Goal: Task Accomplishment & Management: Complete application form

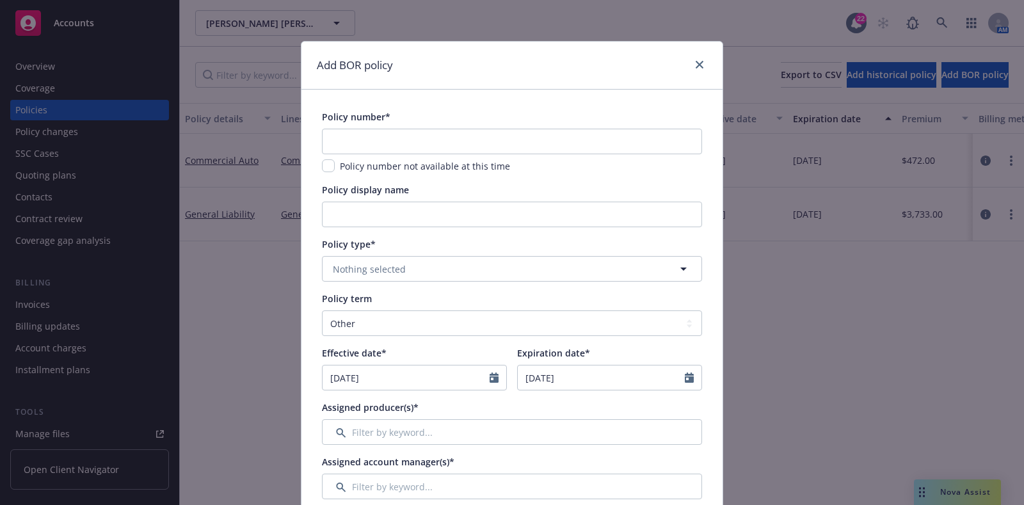
select select "other"
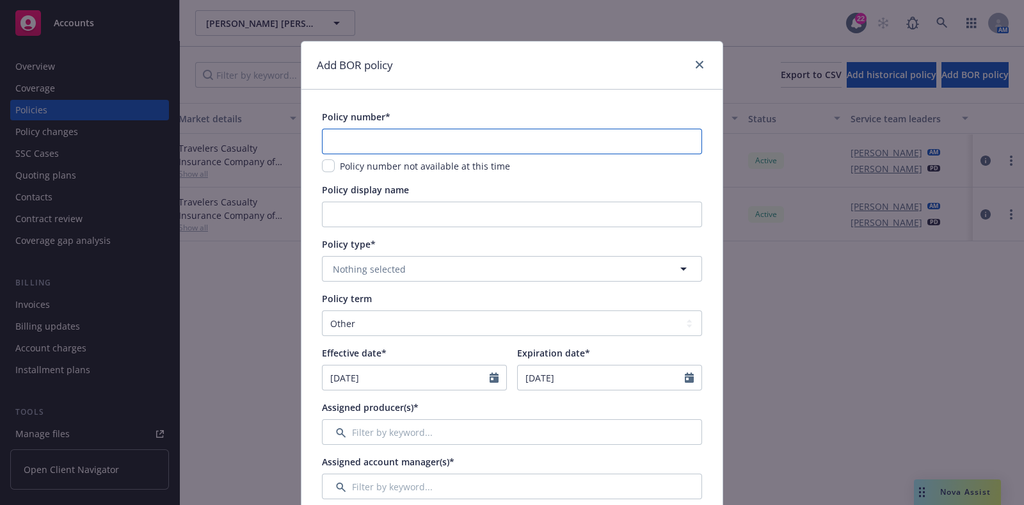
click at [403, 141] on input "text" at bounding box center [512, 142] width 380 height 26
paste input "P-001-000151985-07"
type input "P-001-000151985-07"
click at [441, 273] on button "Nothing selected" at bounding box center [512, 269] width 380 height 26
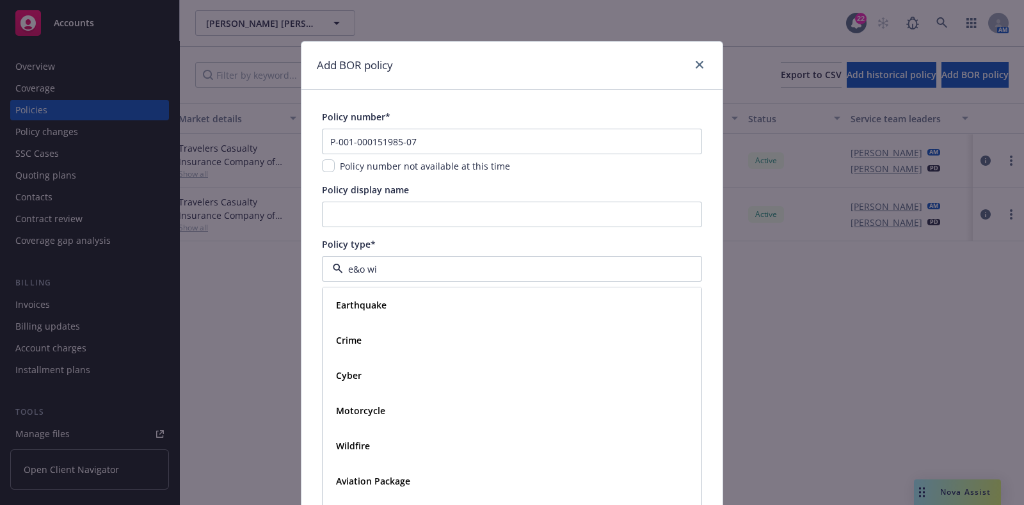
type input "e&o wit"
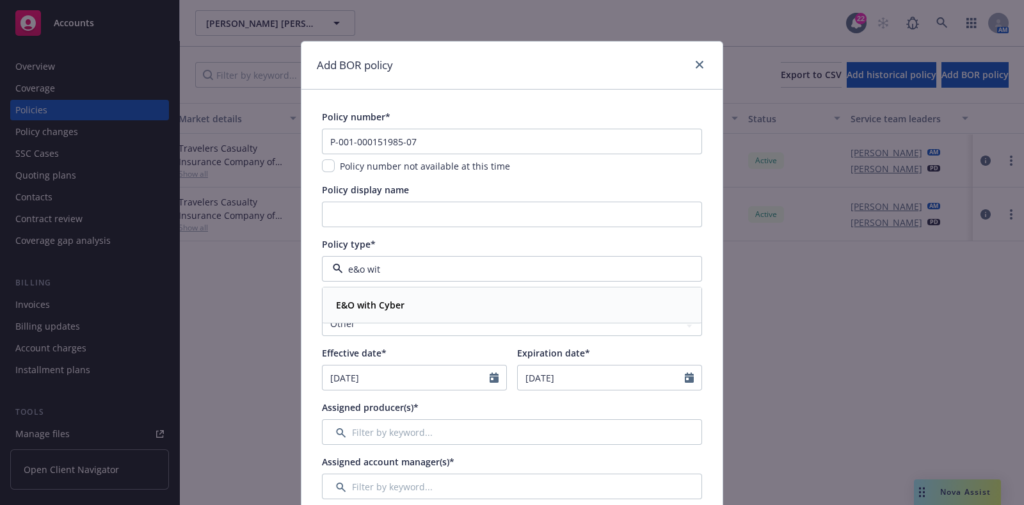
click at [427, 290] on div "E&O with Cyber" at bounding box center [512, 306] width 378 height 34
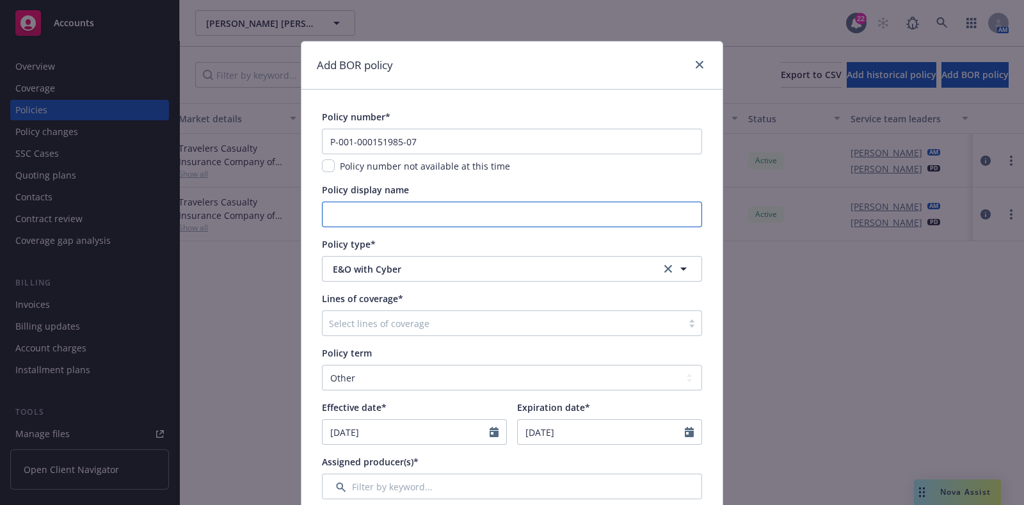
click at [415, 225] on input "Policy display name" at bounding box center [512, 215] width 380 height 26
type input "$3M / $25k"
click at [437, 314] on div "Select lines of coverage" at bounding box center [503, 323] width 360 height 20
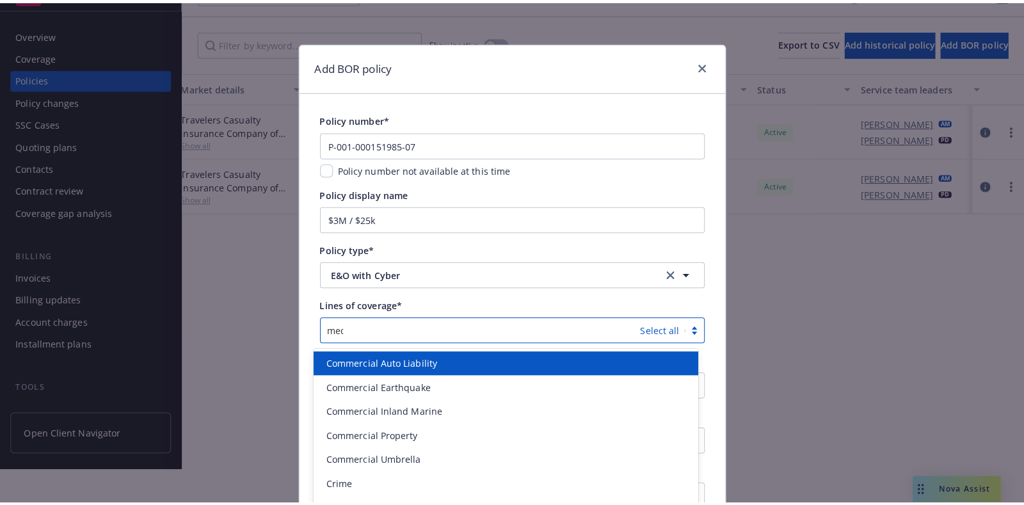
scroll to position [0, 0]
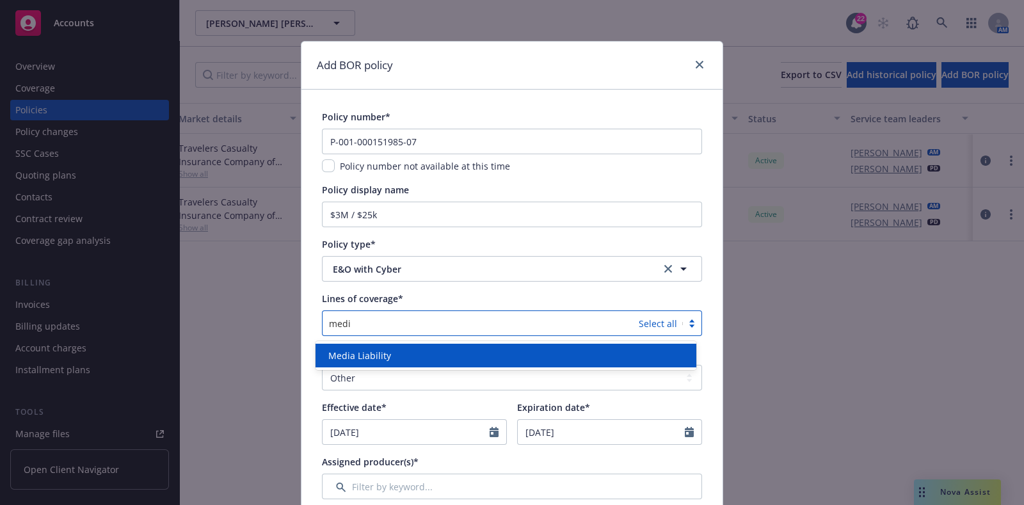
type input "media"
click at [411, 351] on div "Media Liability" at bounding box center [505, 355] width 365 height 13
type input "error"
click at [421, 347] on div "Errors and Omissions" at bounding box center [506, 356] width 380 height 24
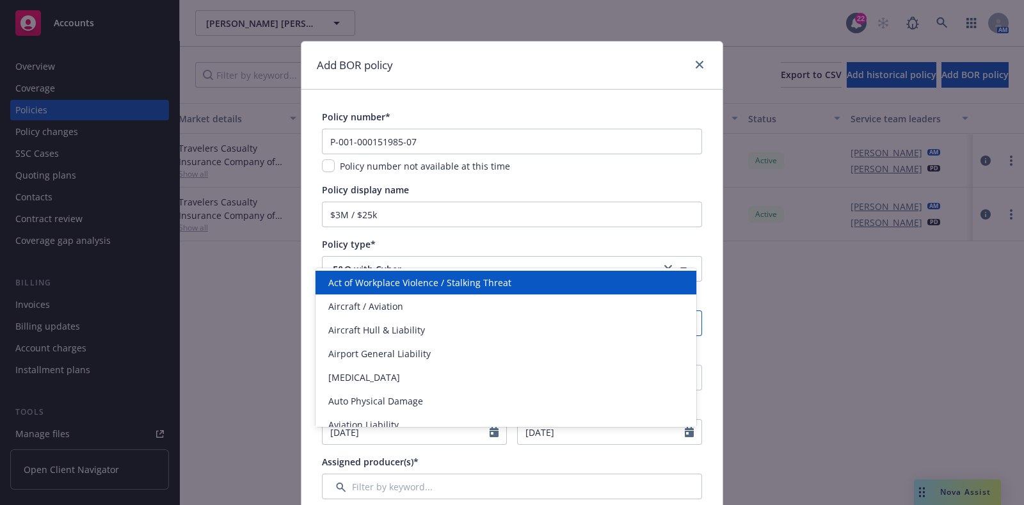
scroll to position [133, 0]
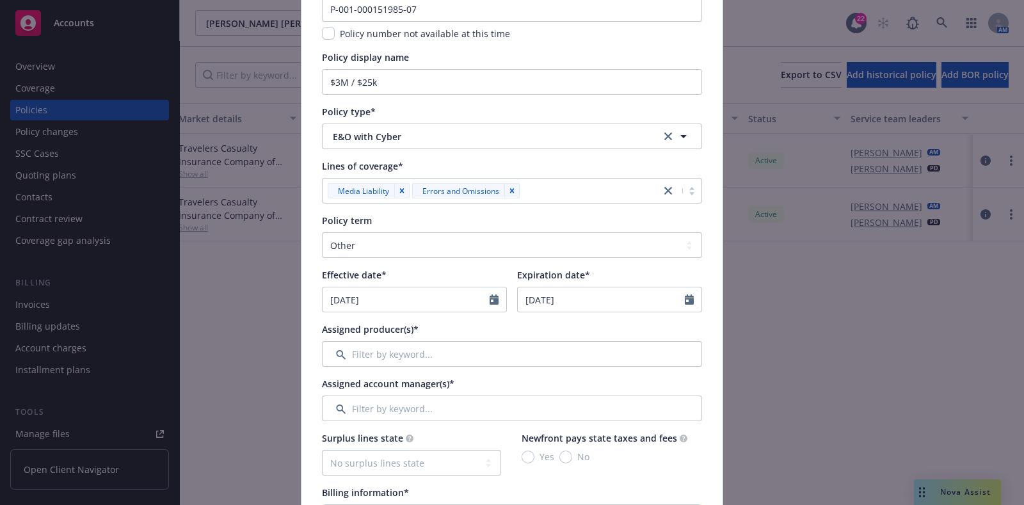
click at [538, 166] on div "Lines of coverage*" at bounding box center [512, 165] width 380 height 13
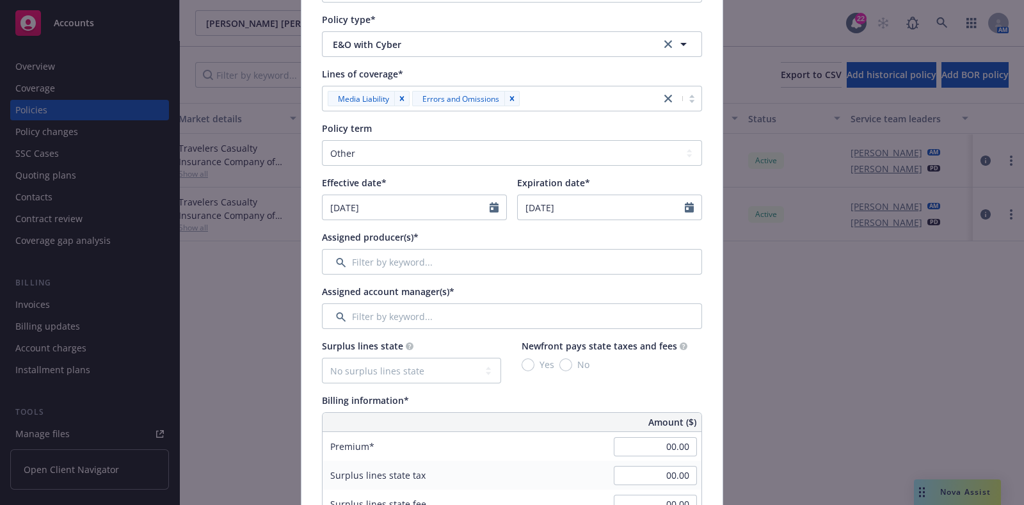
scroll to position [225, 0]
click at [490, 202] on icon "Calendar" at bounding box center [494, 207] width 9 height 10
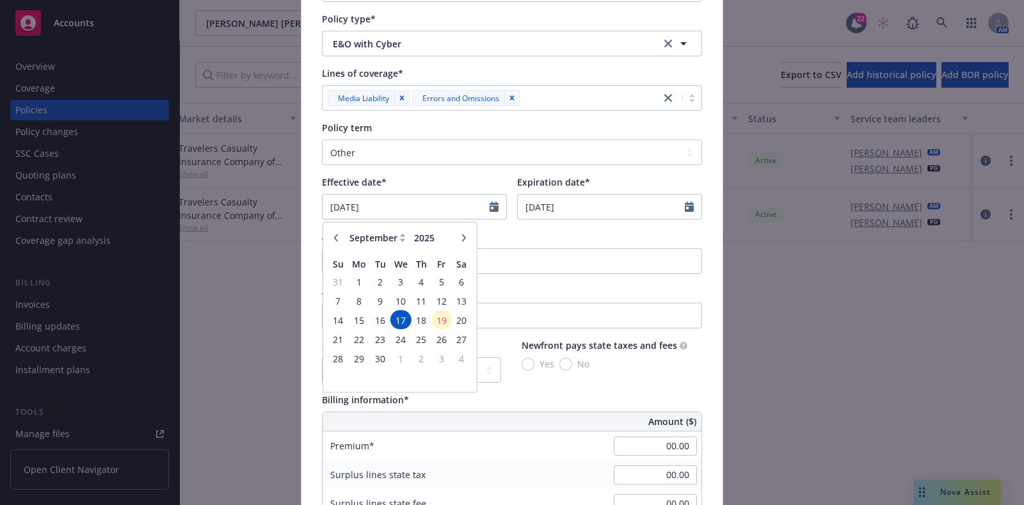
click at [344, 233] on div "January February March April May June July August September October November [D…" at bounding box center [400, 238] width 113 height 20
click at [334, 237] on button "button" at bounding box center [335, 237] width 15 height 15
select select "6"
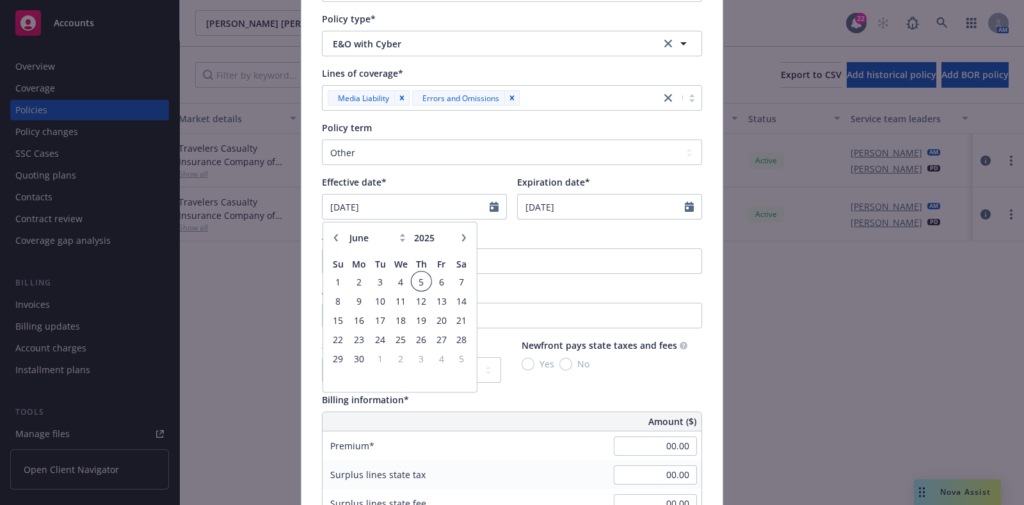
click at [419, 278] on span "5" at bounding box center [421, 281] width 17 height 16
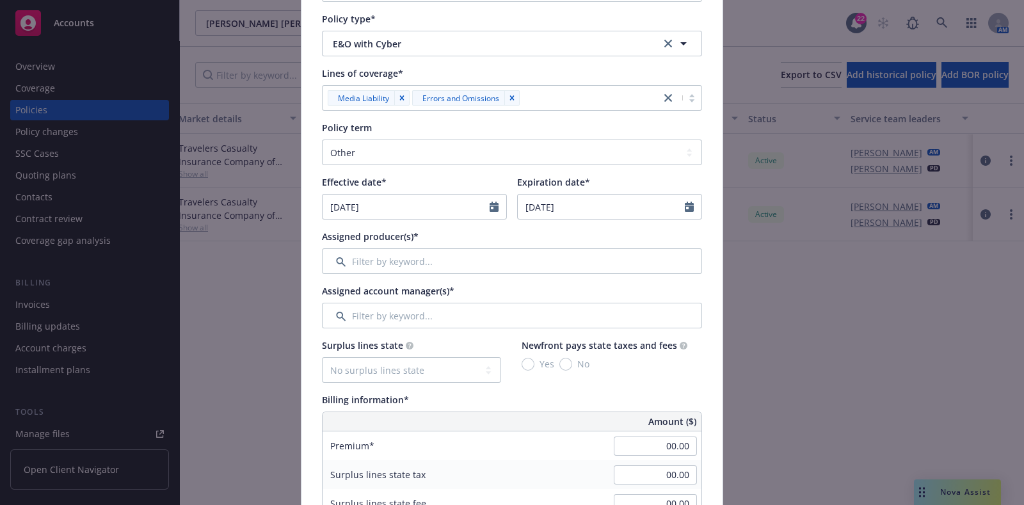
type input "[DATE]"
click at [441, 152] on select "Select policy term 12 Month 6 Month 4 Month 3 Month 2 Month 1 Month 36 Month (3…" at bounding box center [512, 153] width 380 height 26
select select "12"
click at [322, 140] on select "Select policy term 12 Month 6 Month 4 Month 3 Month 2 Month 1 Month 36 Month (3…" at bounding box center [512, 153] width 380 height 26
type input "[DATE]"
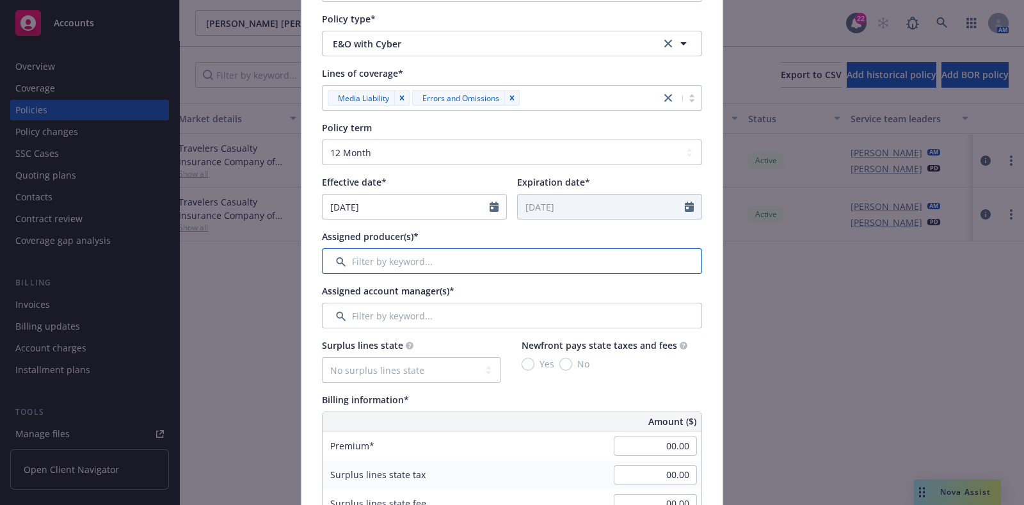
click at [373, 255] on input "Filter by keyword..." at bounding box center [512, 261] width 380 height 26
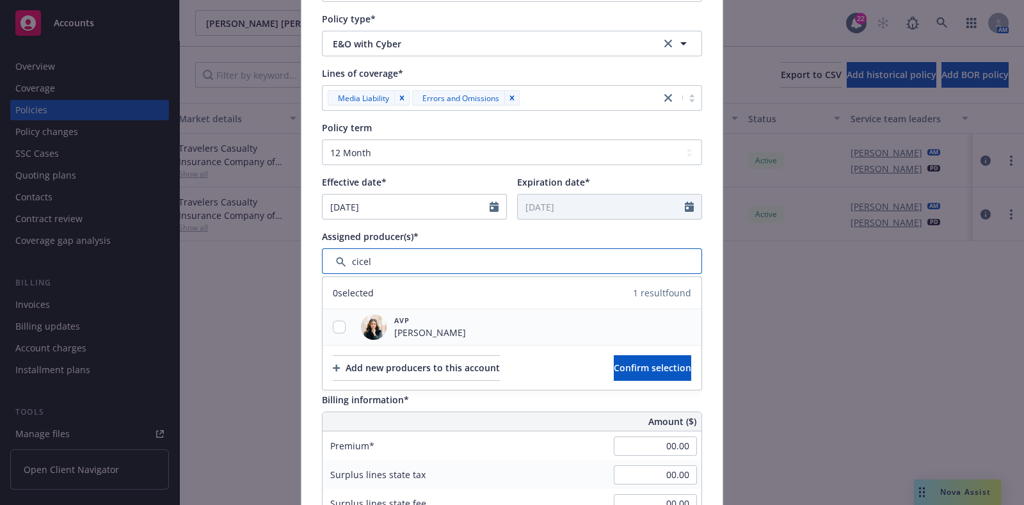
type input "cicel"
click at [338, 338] on div at bounding box center [339, 327] width 33 height 36
click at [451, 329] on div "AVP [PERSON_NAME]" at bounding box center [512, 327] width 379 height 36
click at [333, 325] on input "checkbox" at bounding box center [339, 327] width 13 height 13
checkbox input "true"
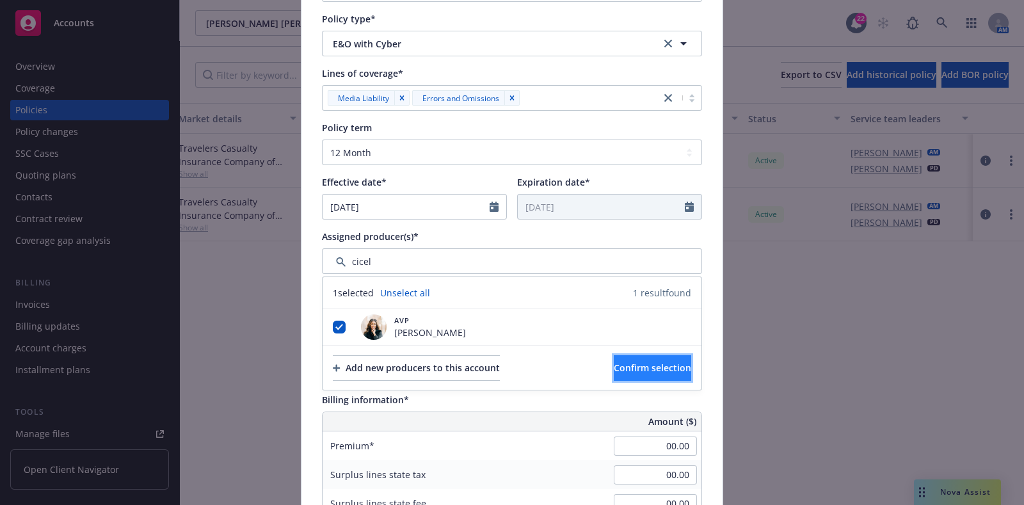
click at [637, 362] on span "Confirm selection" at bounding box center [652, 368] width 77 height 12
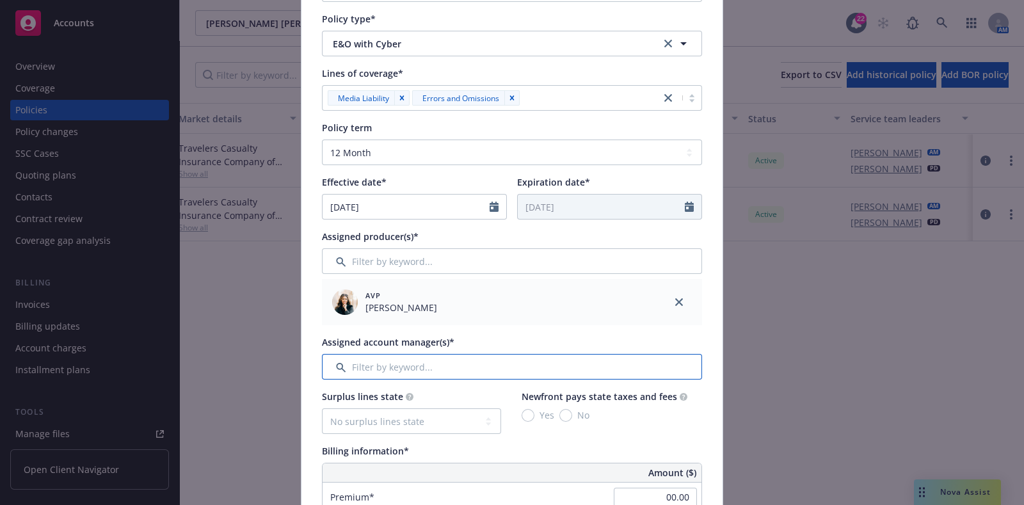
click at [426, 358] on input "Filter by keyword..." at bounding box center [512, 367] width 380 height 26
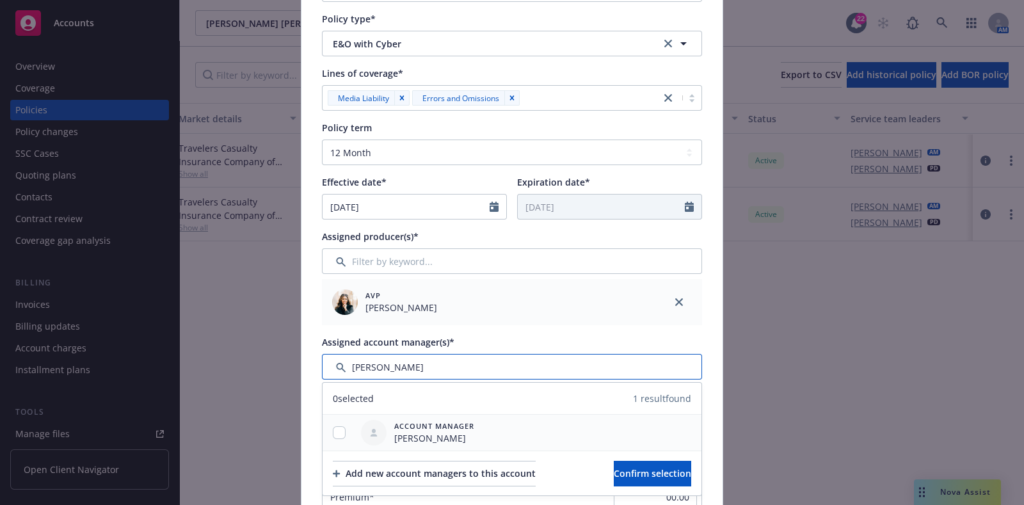
type input "[PERSON_NAME]"
click at [333, 435] on input "checkbox" at bounding box center [339, 432] width 13 height 13
checkbox input "true"
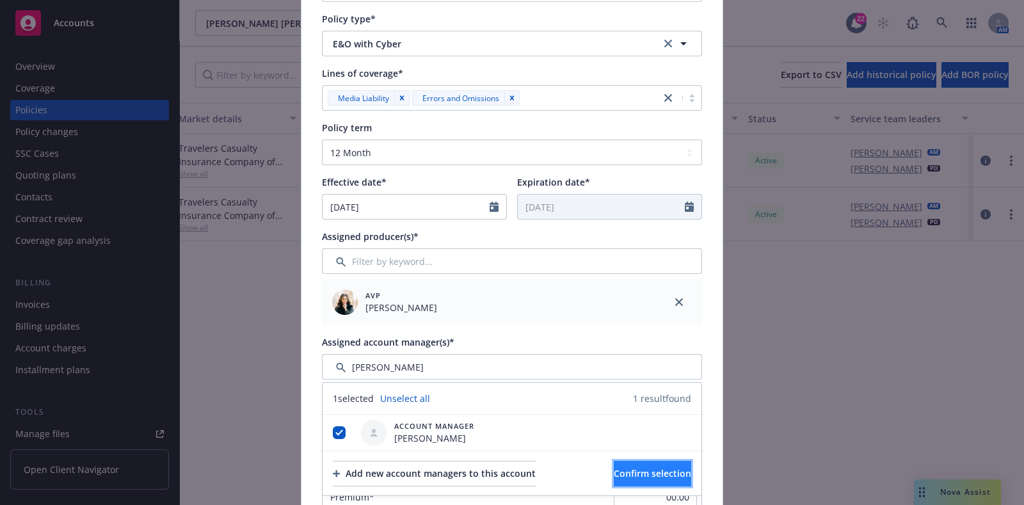
click at [614, 467] on button "Confirm selection" at bounding box center [652, 474] width 77 height 26
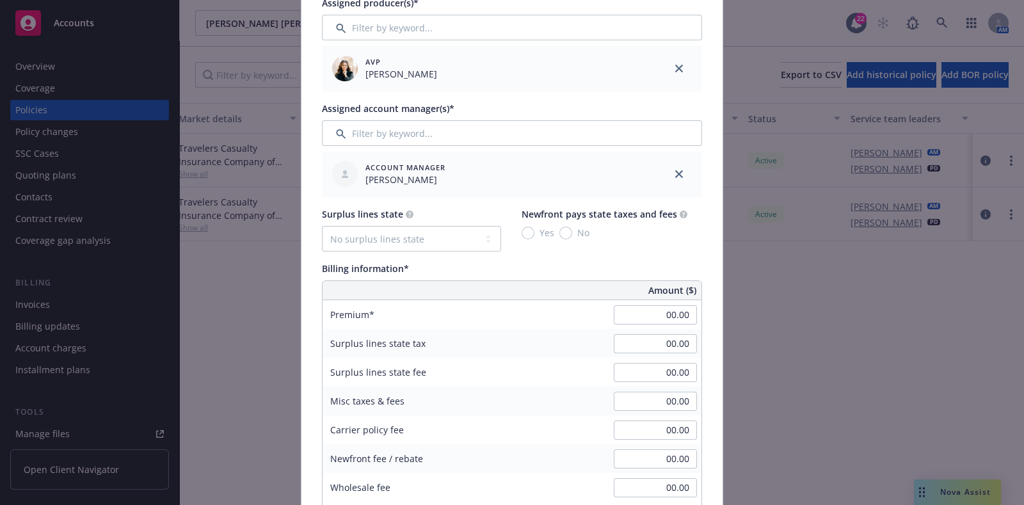
scroll to position [590, 0]
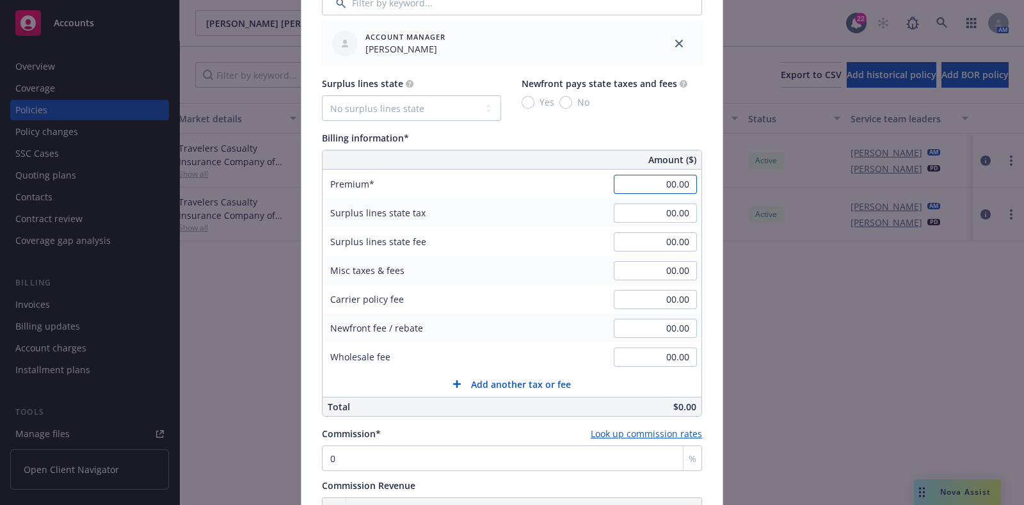
click at [656, 182] on input "00.00" at bounding box center [655, 184] width 83 height 19
type input "19,950.00"
click at [631, 133] on div "Billing information*" at bounding box center [512, 137] width 380 height 13
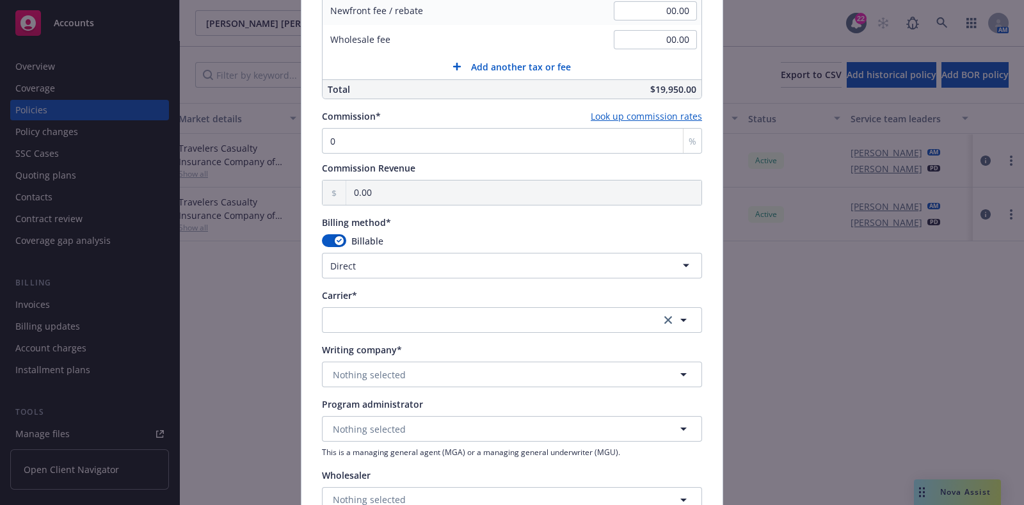
scroll to position [916, 0]
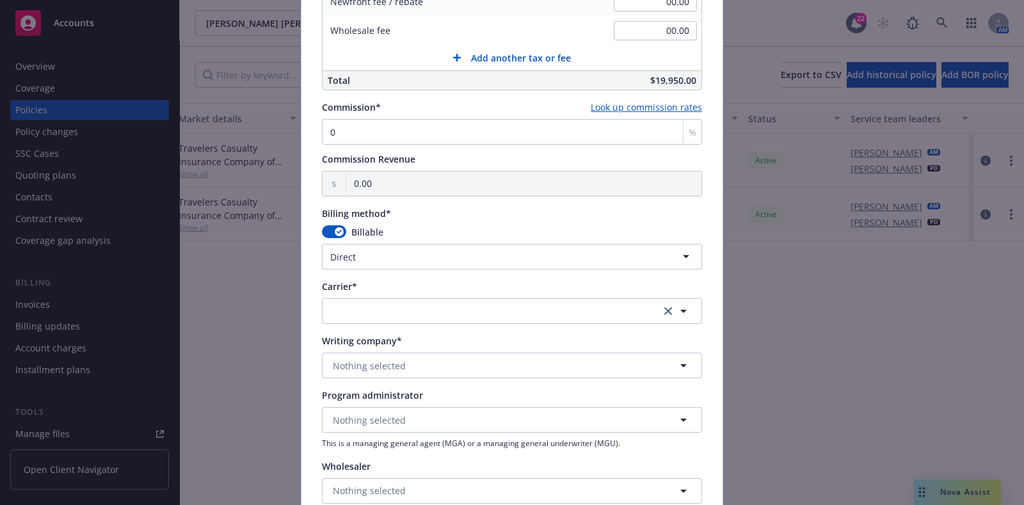
click at [449, 313] on button "button" at bounding box center [512, 311] width 380 height 26
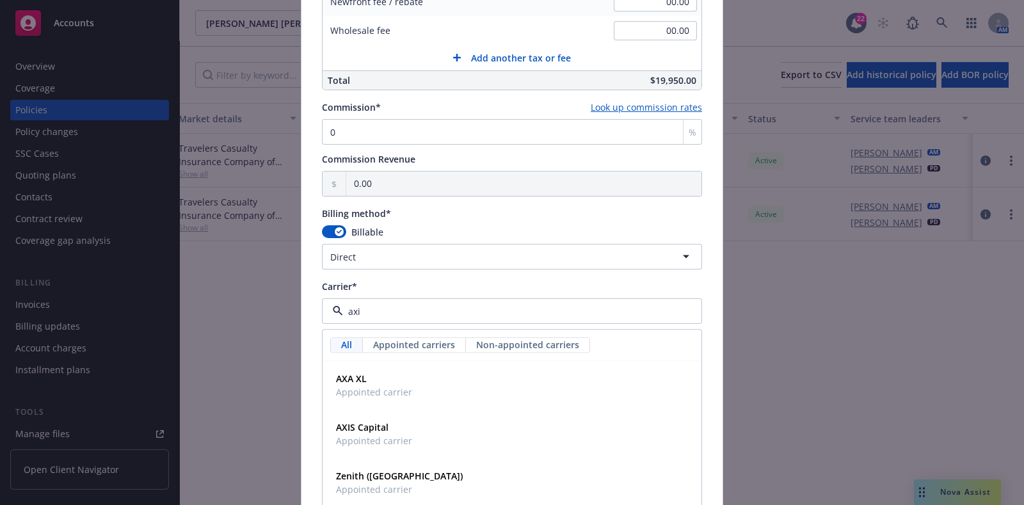
type input "axis"
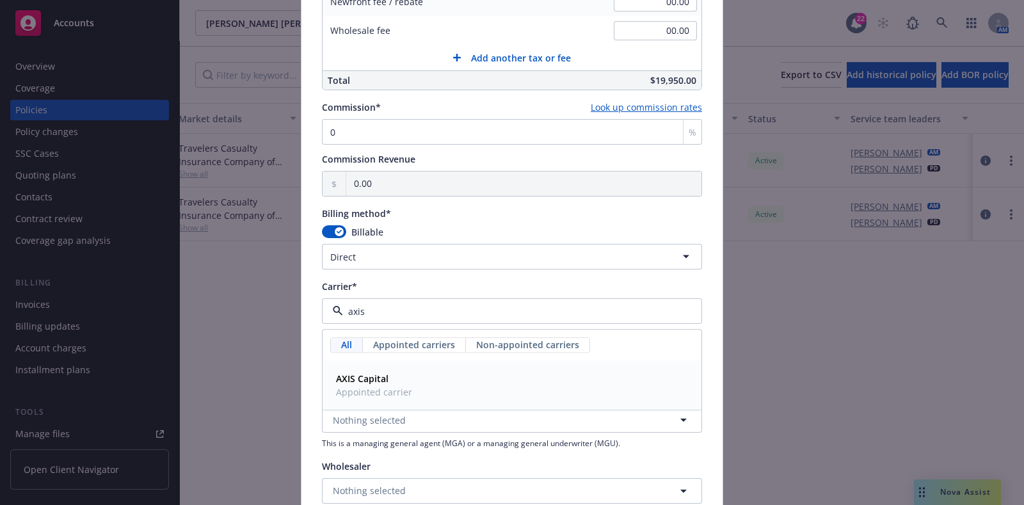
click at [388, 382] on span "AXIS Capital" at bounding box center [374, 379] width 76 height 13
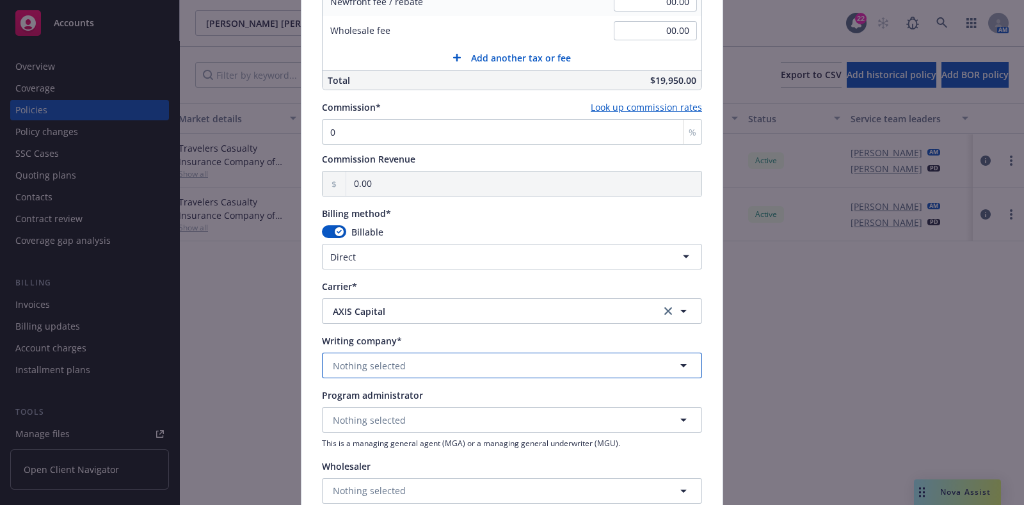
click at [430, 364] on button "Nothing selected" at bounding box center [512, 366] width 380 height 26
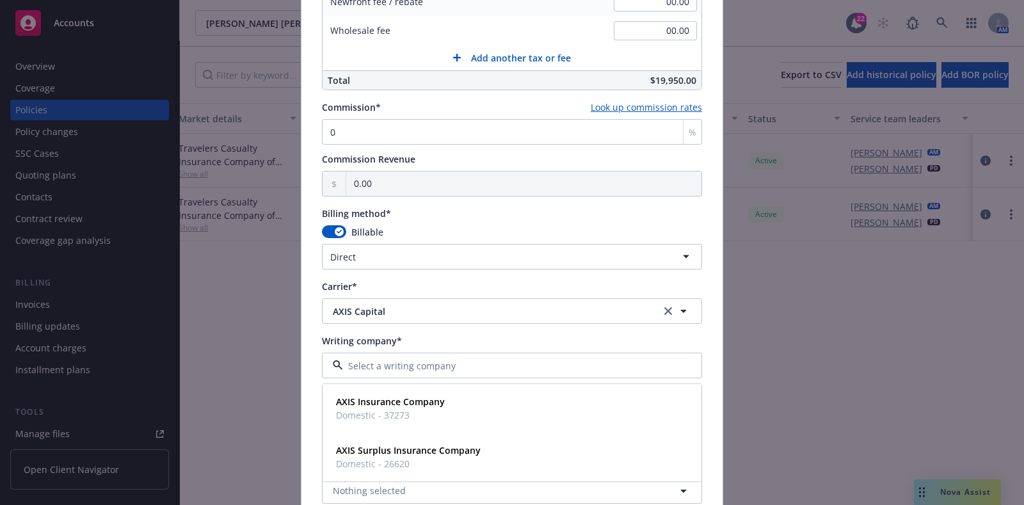
scroll to position [971, 0]
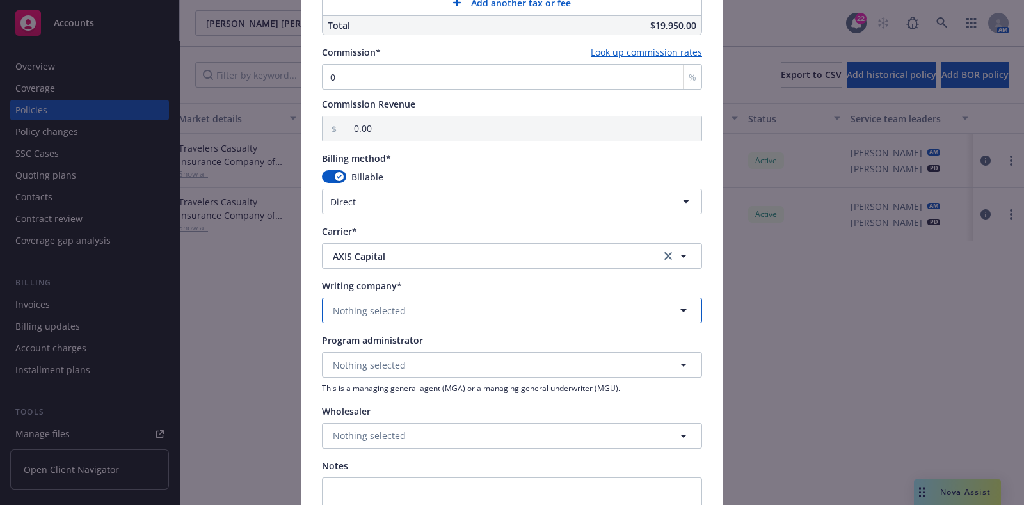
click at [422, 311] on button "Nothing selected" at bounding box center [512, 311] width 380 height 26
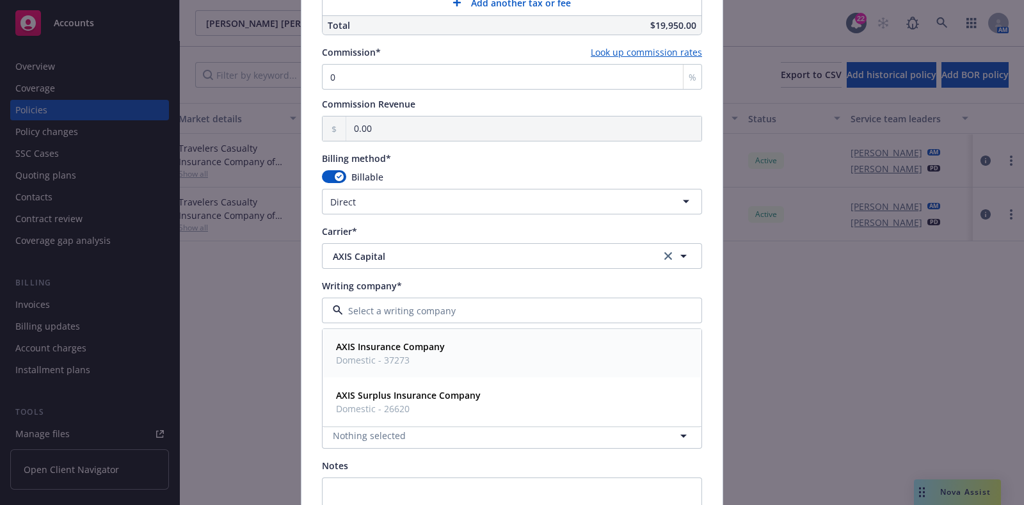
click at [425, 341] on strong "AXIS Insurance Company" at bounding box center [390, 347] width 109 height 12
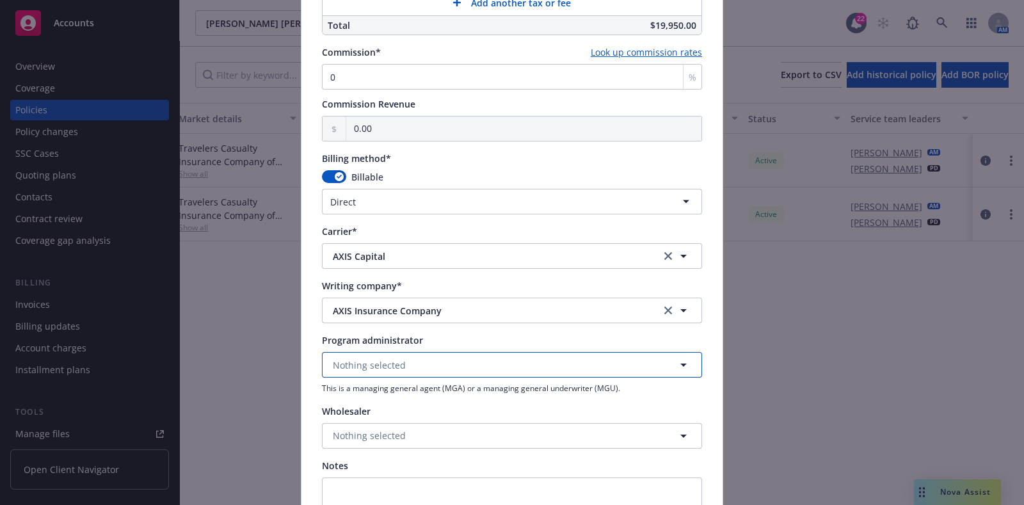
click at [426, 362] on button "Nothing selected" at bounding box center [512, 365] width 380 height 26
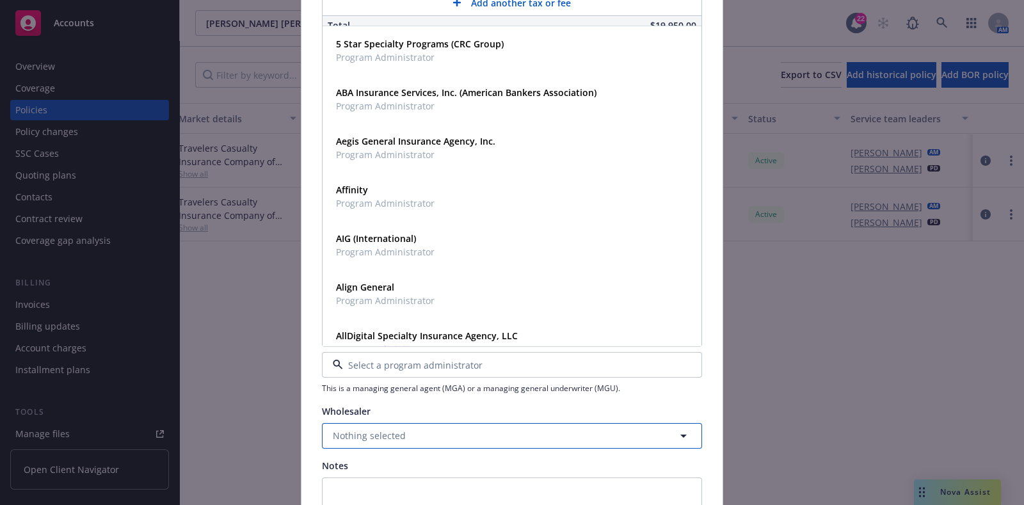
click at [415, 433] on button "Nothing selected" at bounding box center [512, 436] width 380 height 26
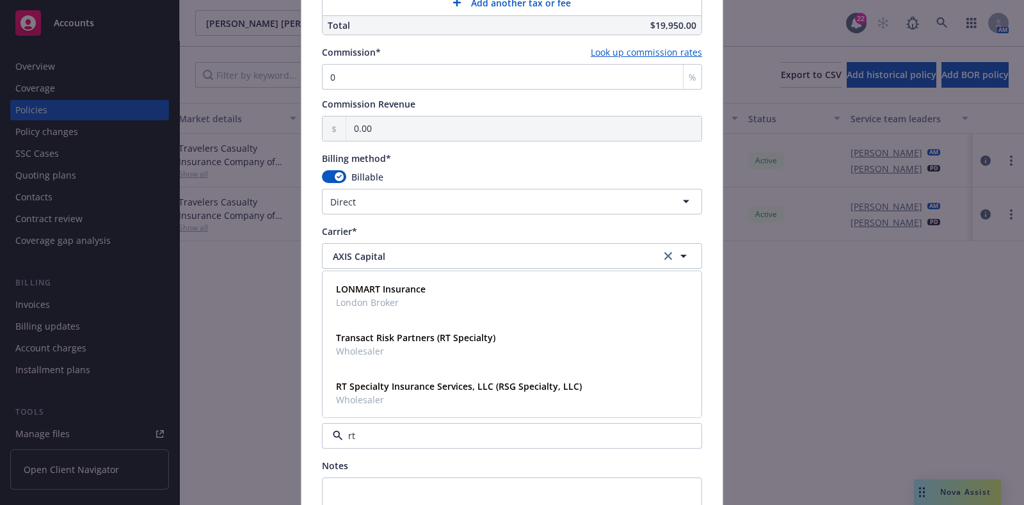
type input "rt s"
click at [480, 389] on strong "RT Specialty Insurance Services, LLC (RSG Specialty, LLC)" at bounding box center [459, 386] width 246 height 12
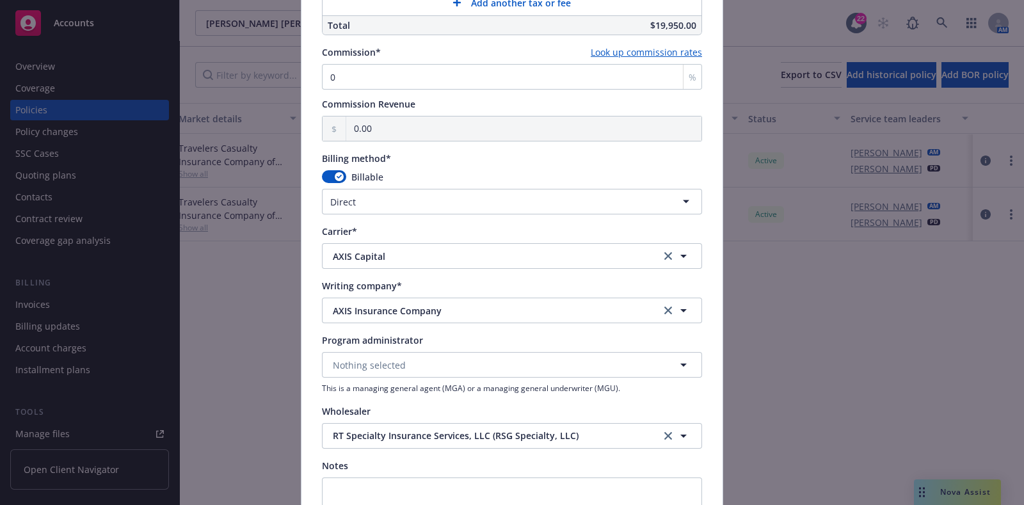
scroll to position [1156, 0]
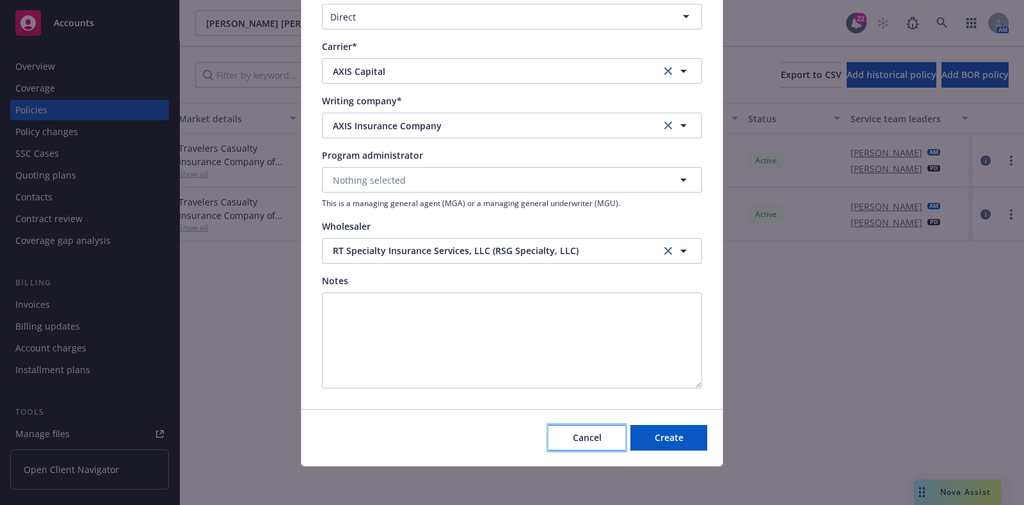
click at [619, 426] on button "Cancel" at bounding box center [587, 438] width 77 height 26
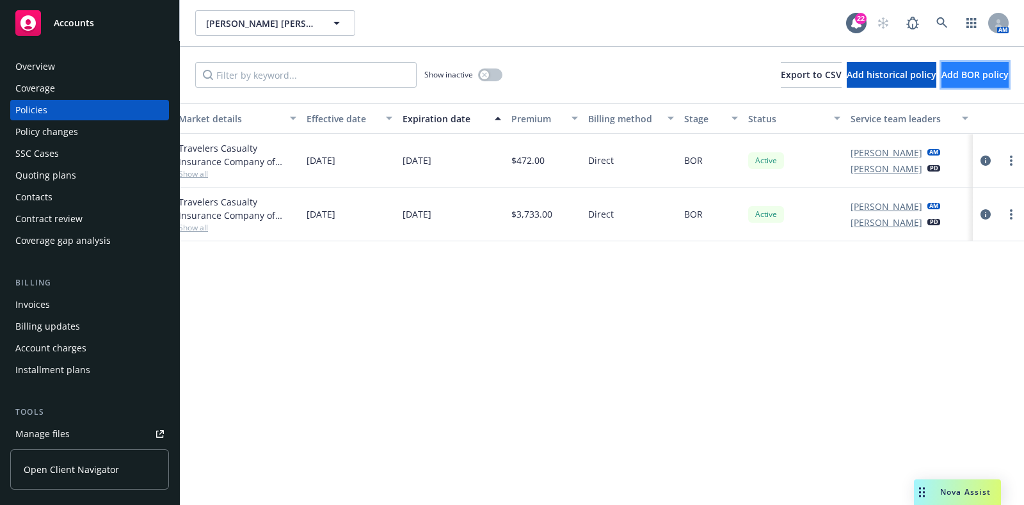
click at [942, 64] on button "Add BOR policy" at bounding box center [975, 75] width 67 height 26
select select "other"
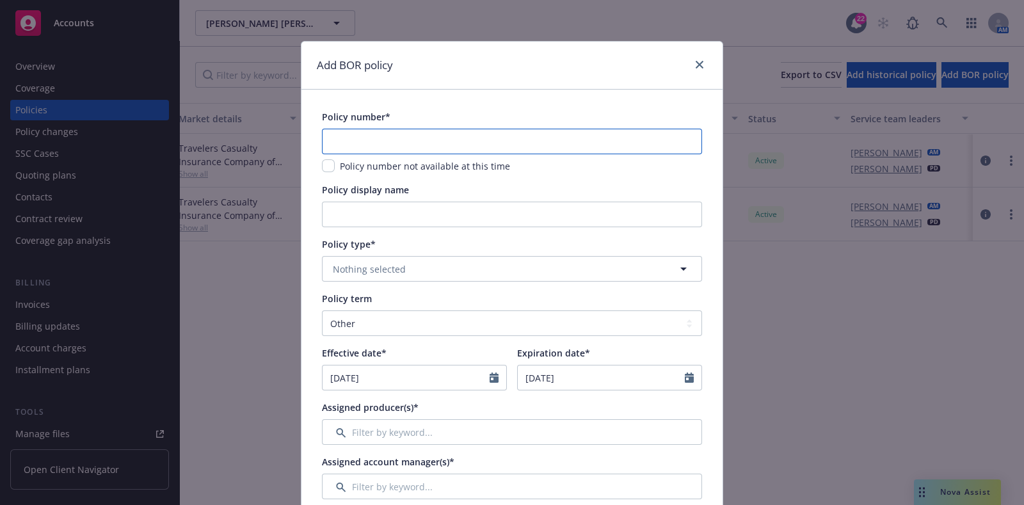
click at [474, 133] on input "text" at bounding box center [512, 142] width 380 height 26
paste input "P-001-000151985-07"
type input "P-001-000151985-07"
click at [414, 213] on input "Policy display name" at bounding box center [512, 215] width 380 height 26
type input "$3M / $25k"
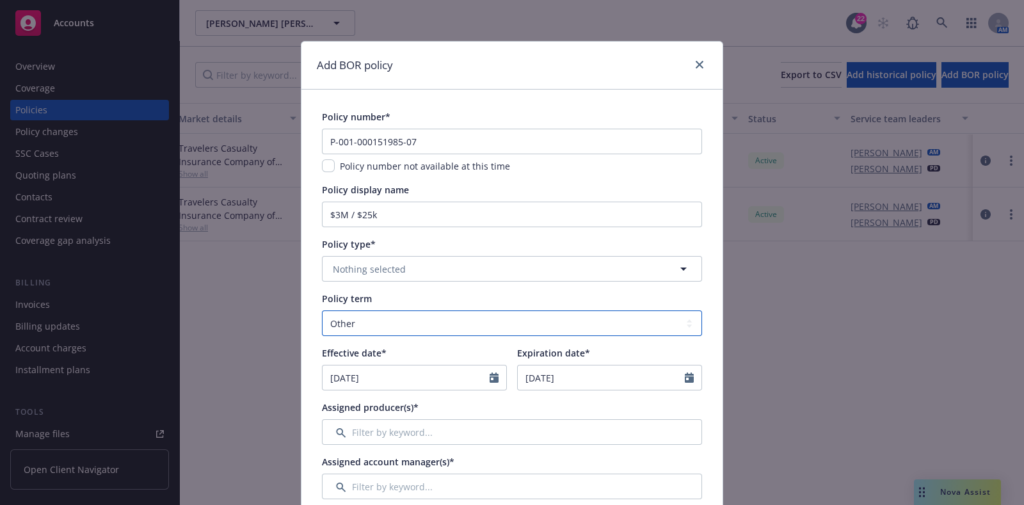
click at [396, 323] on select "Select policy term 12 Month 6 Month 4 Month 3 Month 2 Month 1 Month 36 Month (3…" at bounding box center [512, 323] width 380 height 26
select select "12"
click at [322, 310] on select "Select policy term 12 Month 6 Month 4 Month 3 Month 2 Month 1 Month 36 Month (3…" at bounding box center [512, 323] width 380 height 26
click at [490, 376] on icon "Calendar" at bounding box center [494, 378] width 9 height 10
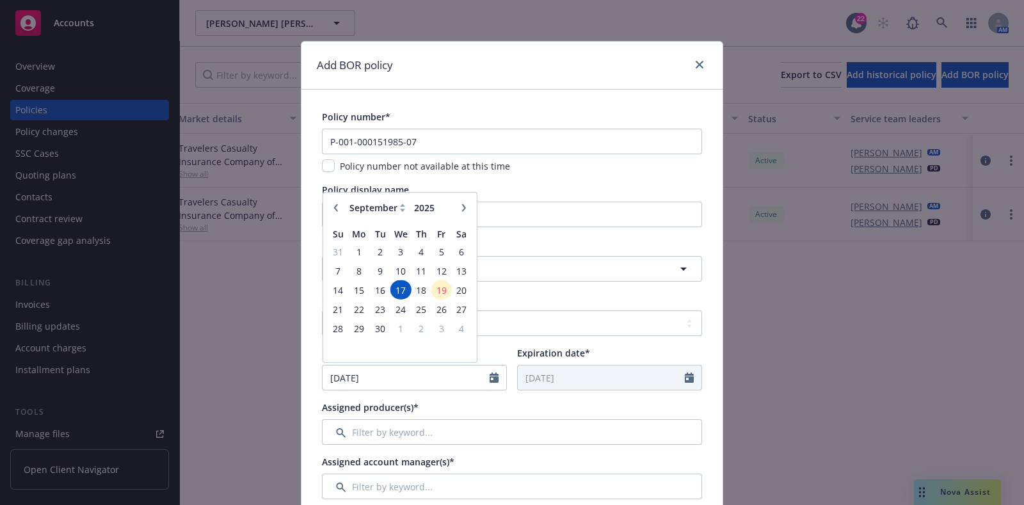
click at [332, 209] on icon "button" at bounding box center [336, 208] width 8 height 8
select select "6"
click at [414, 253] on span "5" at bounding box center [421, 252] width 17 height 16
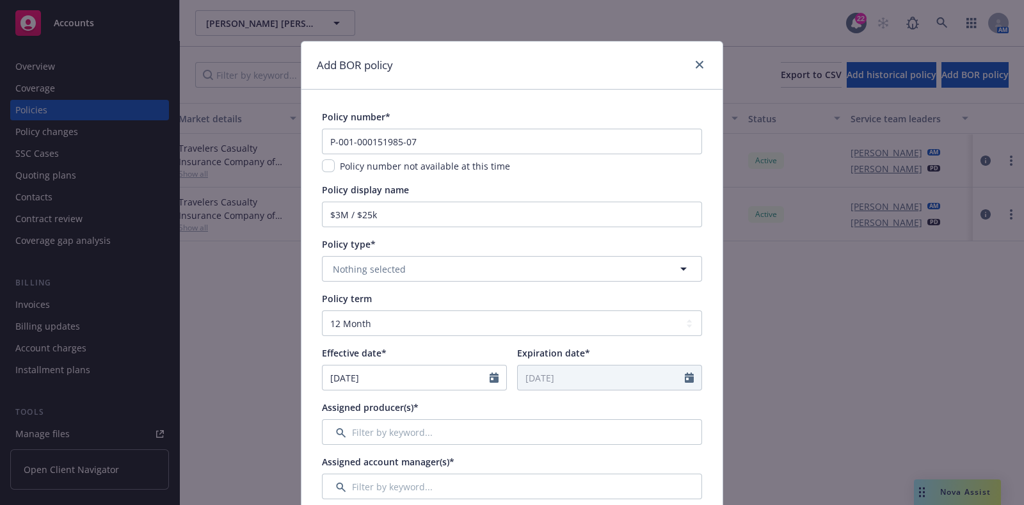
type input "[DATE]"
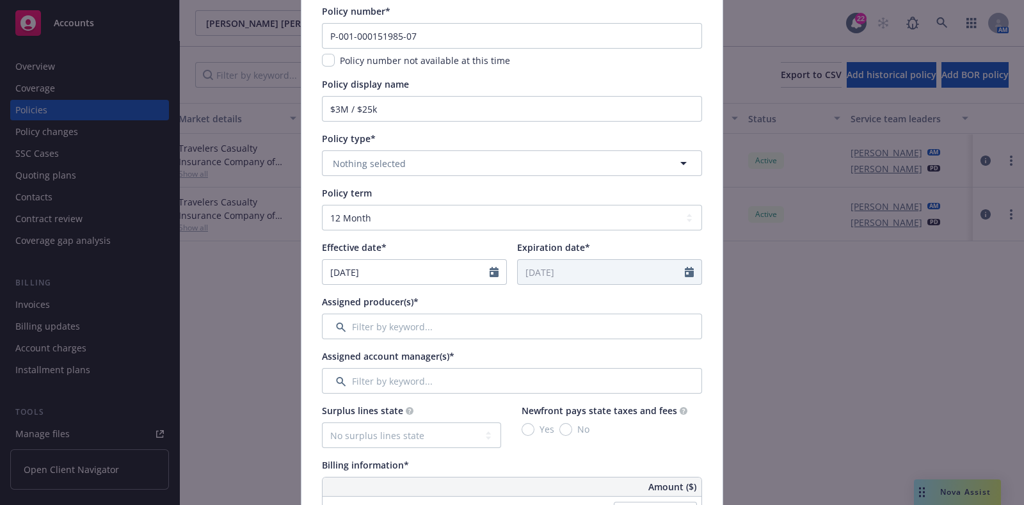
scroll to position [107, 0]
click at [451, 320] on input "Filter by keyword..." at bounding box center [512, 325] width 380 height 26
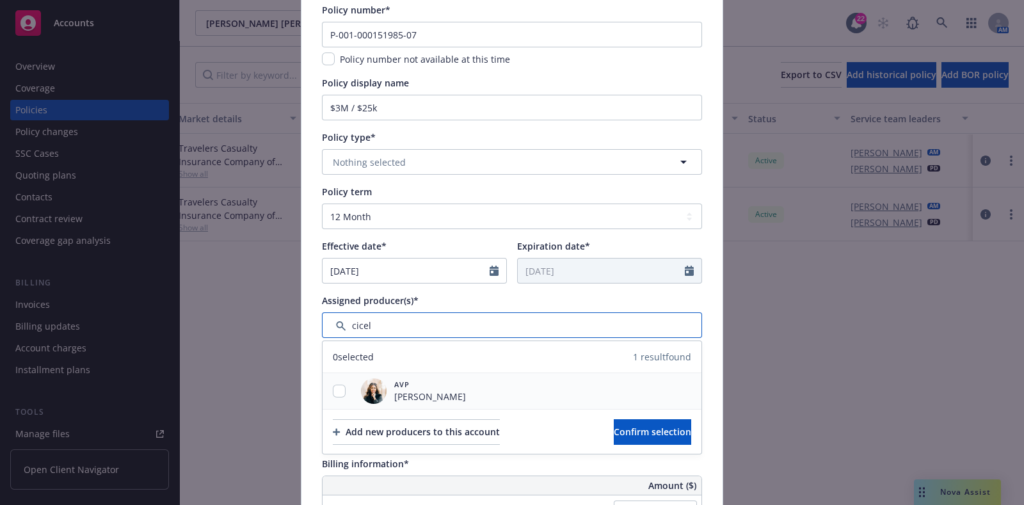
type input "cicel"
click at [330, 382] on div at bounding box center [339, 391] width 33 height 36
click at [336, 387] on input "checkbox" at bounding box center [339, 391] width 13 height 13
checkbox input "true"
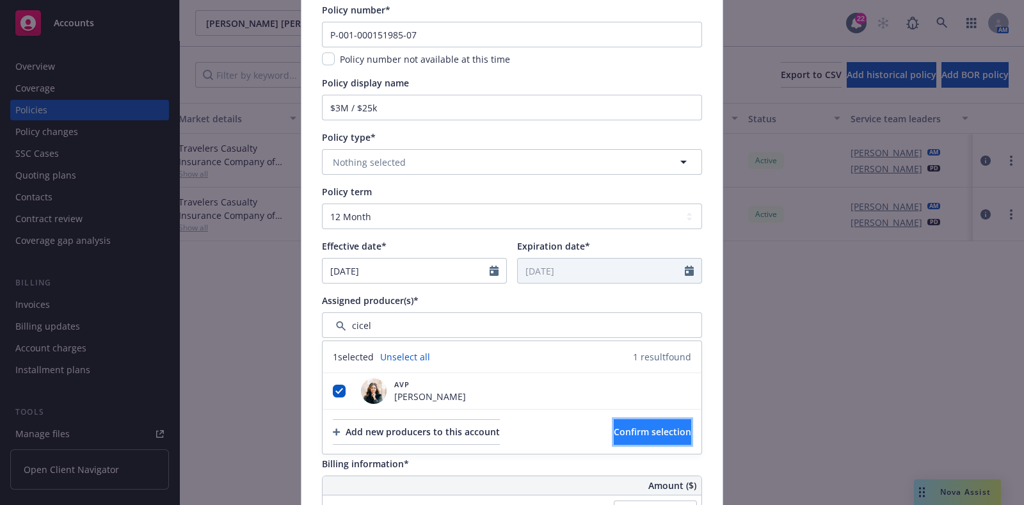
click at [614, 440] on button "Confirm selection" at bounding box center [652, 432] width 77 height 26
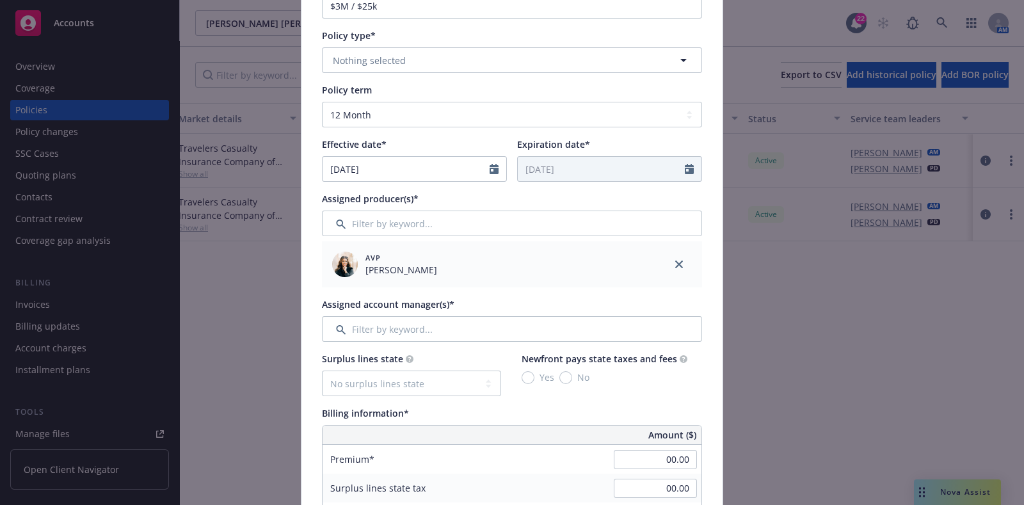
scroll to position [209, 0]
click at [493, 334] on input "Filter by keyword..." at bounding box center [512, 329] width 380 height 26
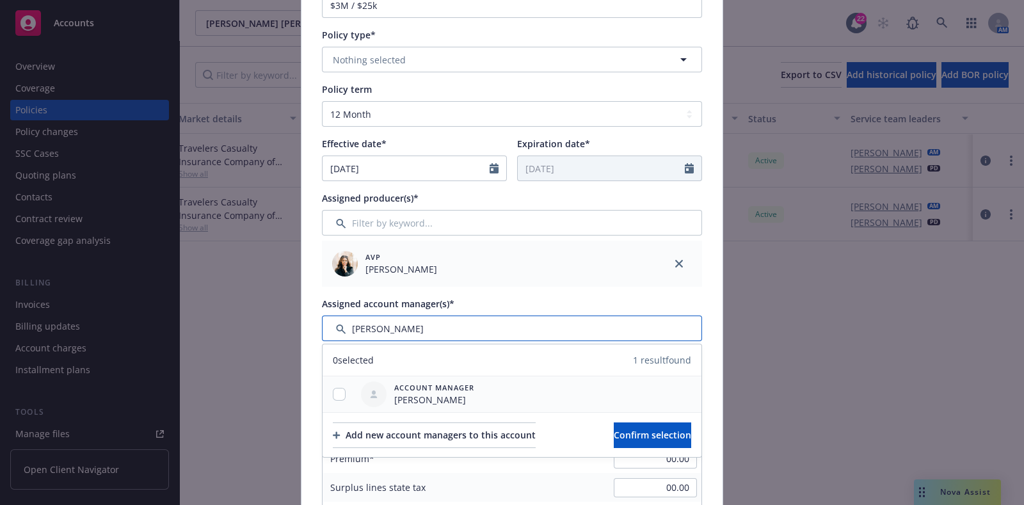
type input "[PERSON_NAME]"
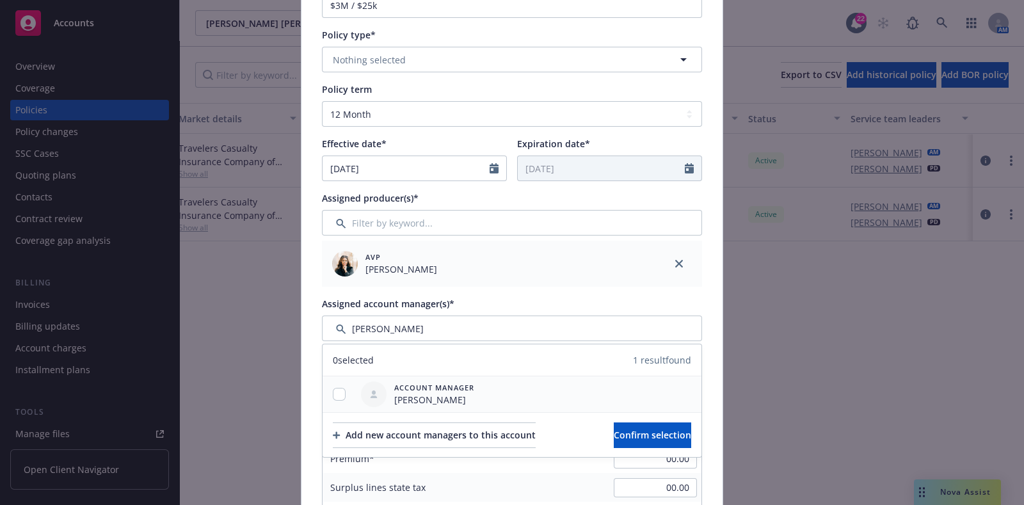
click at [340, 389] on div at bounding box center [339, 394] width 33 height 13
click at [335, 391] on input "checkbox" at bounding box center [339, 394] width 13 height 13
checkbox input "true"
click at [614, 425] on button "Confirm selection" at bounding box center [652, 435] width 77 height 26
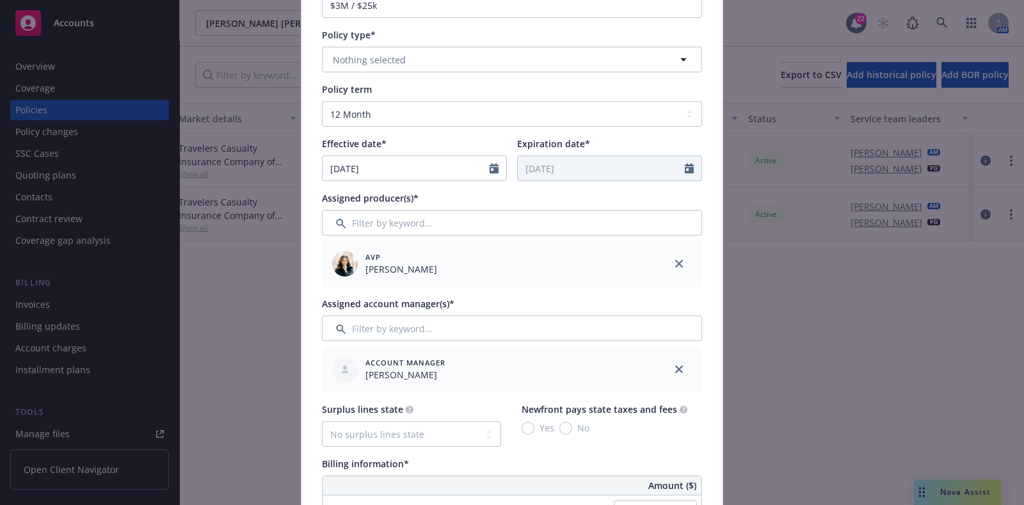
scroll to position [382, 0]
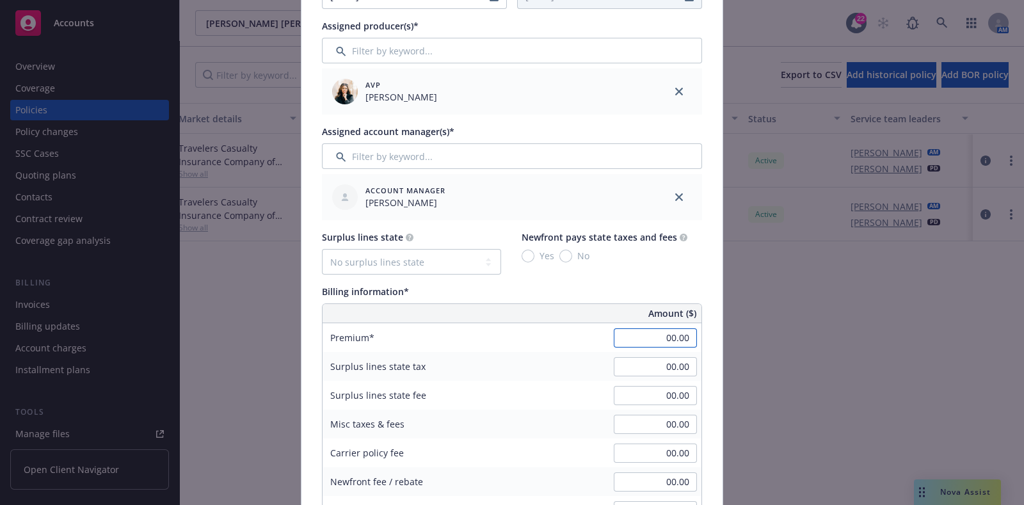
click at [650, 341] on input "00.00" at bounding box center [655, 337] width 83 height 19
type input "19,950.00"
click at [636, 273] on div "Surplus lines state No surplus lines state [US_STATE] [US_STATE] [US_STATE] [US…" at bounding box center [512, 252] width 380 height 44
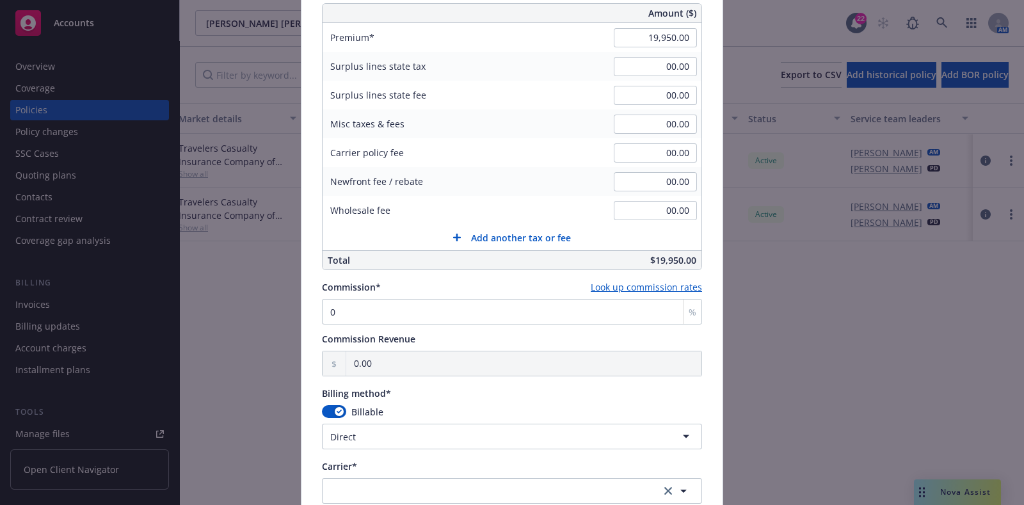
scroll to position [855, 0]
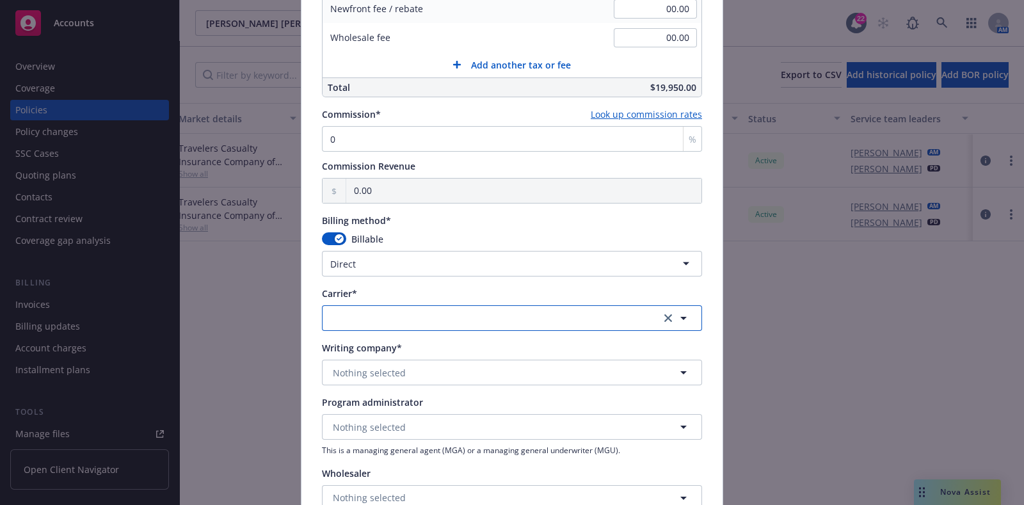
click at [503, 313] on button "button" at bounding box center [512, 318] width 380 height 26
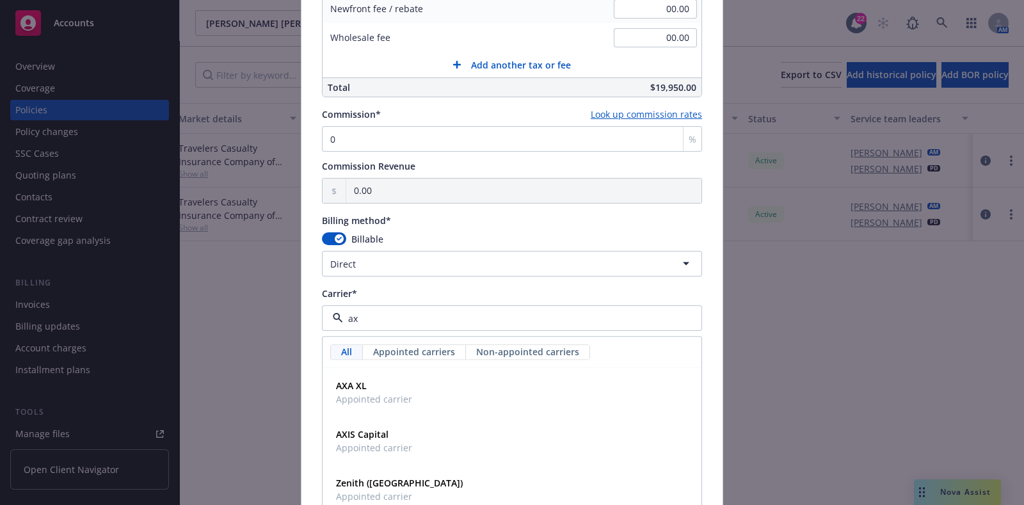
type input "axi"
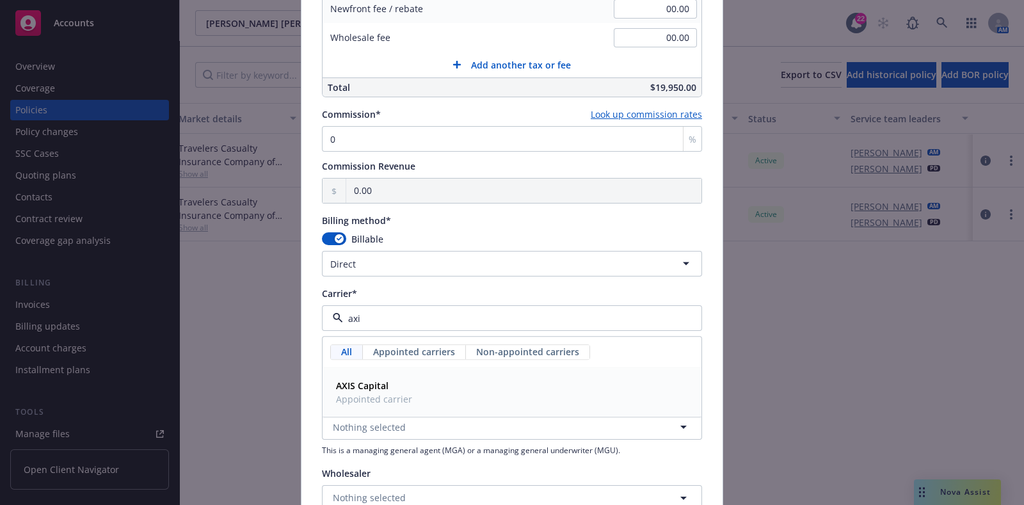
click at [442, 393] on div "AXIS Capital Appointed carrier" at bounding box center [512, 393] width 362 height 32
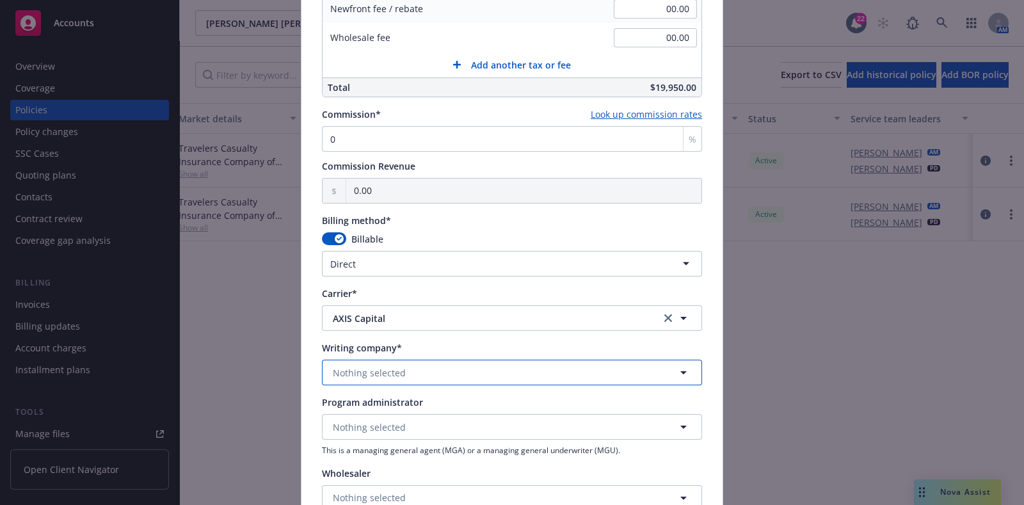
click at [387, 382] on button "Nothing selected" at bounding box center [512, 373] width 380 height 26
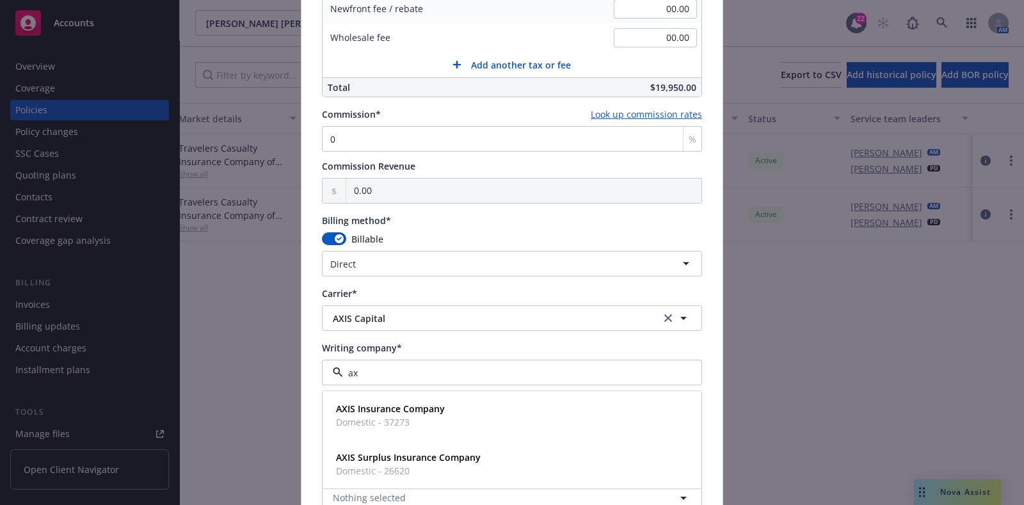
type input "axi"
click at [403, 400] on div "AXIS Insurance Company Domestic - 37273" at bounding box center [389, 416] width 117 height 32
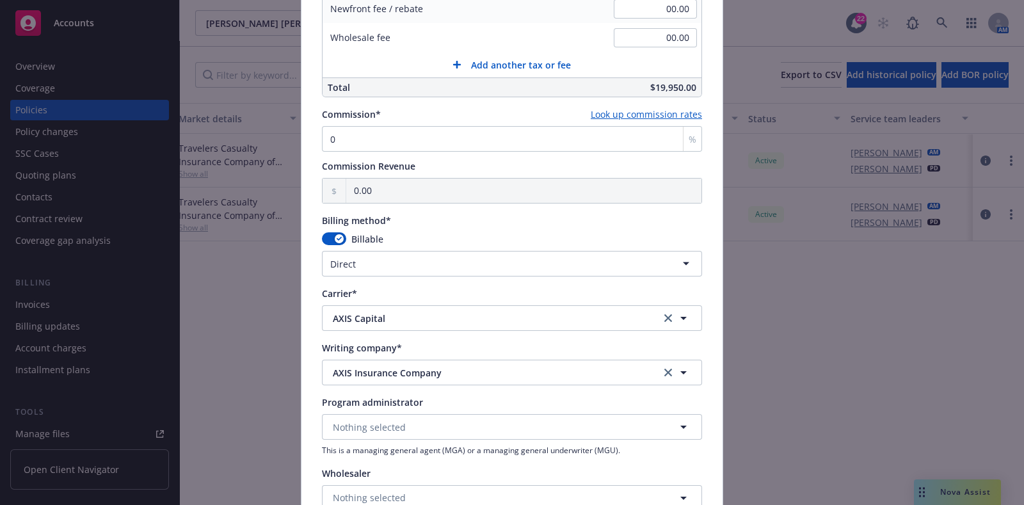
scroll to position [995, 0]
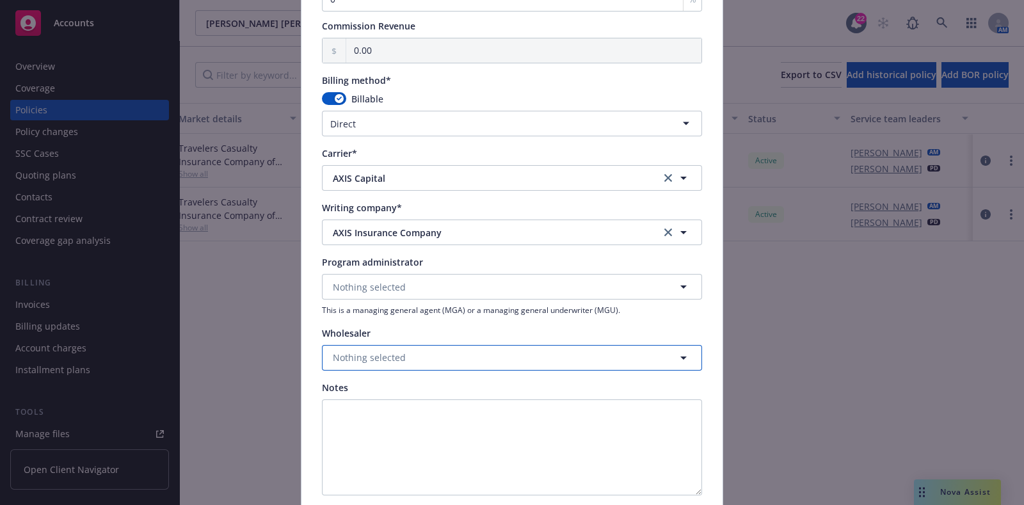
click at [407, 350] on button "Nothing selected" at bounding box center [512, 358] width 380 height 26
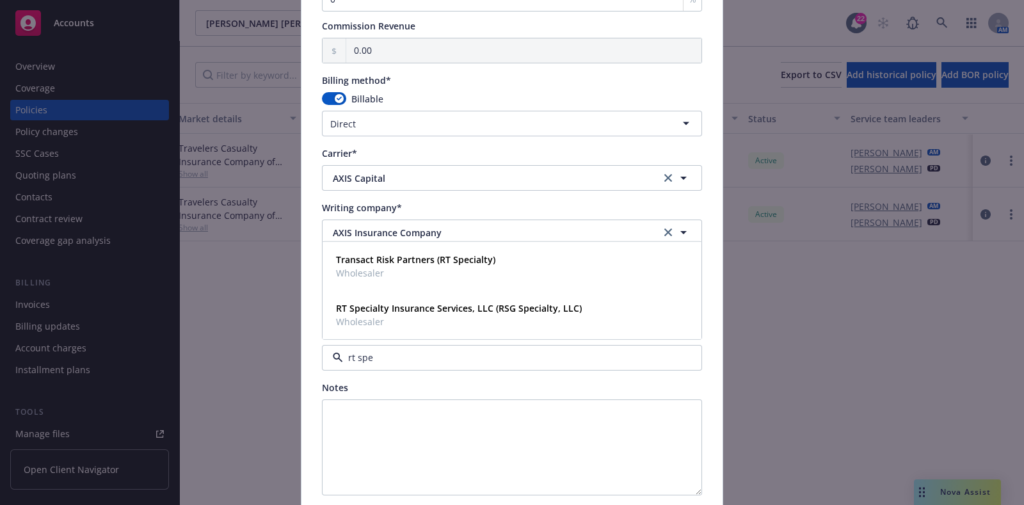
type input "rt spec"
click at [417, 325] on span "Wholesaler" at bounding box center [459, 320] width 246 height 13
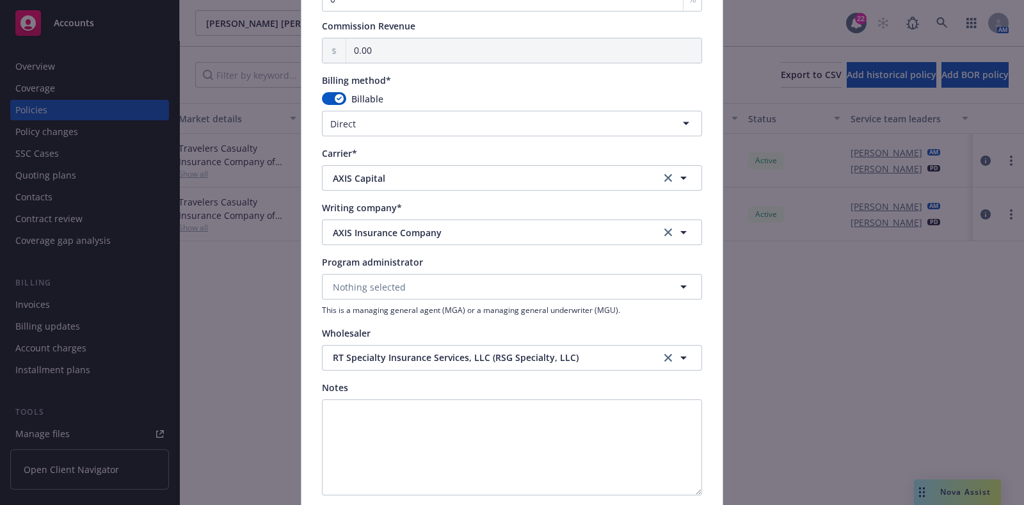
scroll to position [1102, 0]
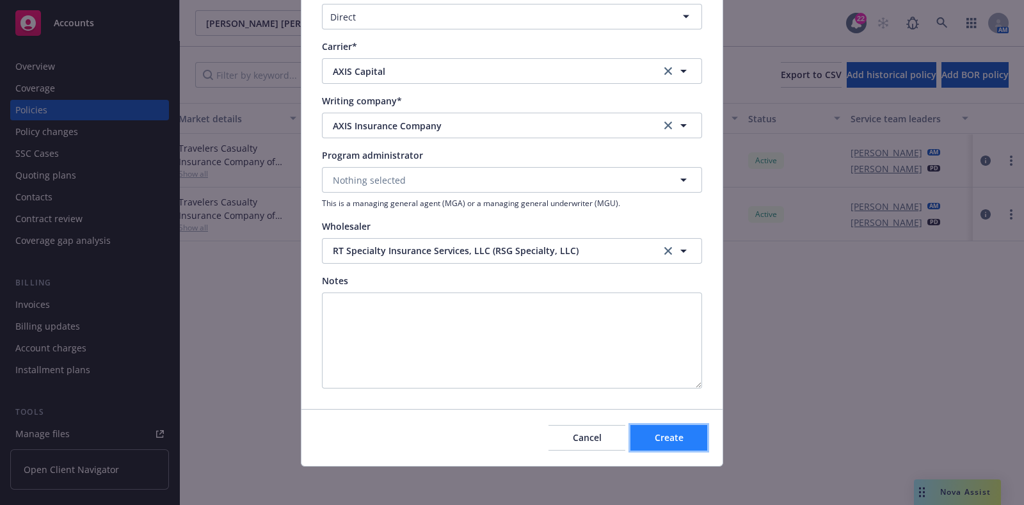
click at [640, 426] on button "Create" at bounding box center [669, 438] width 77 height 26
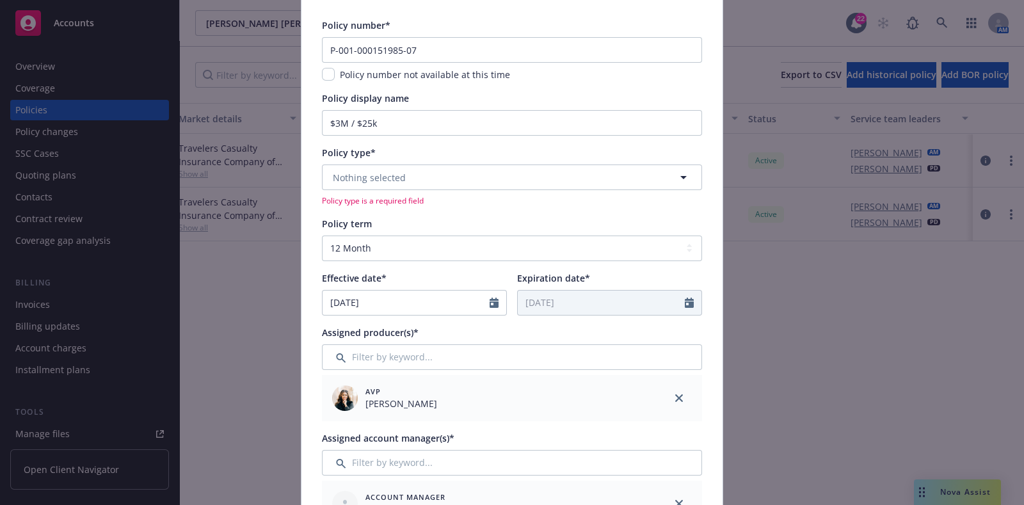
scroll to position [89, 0]
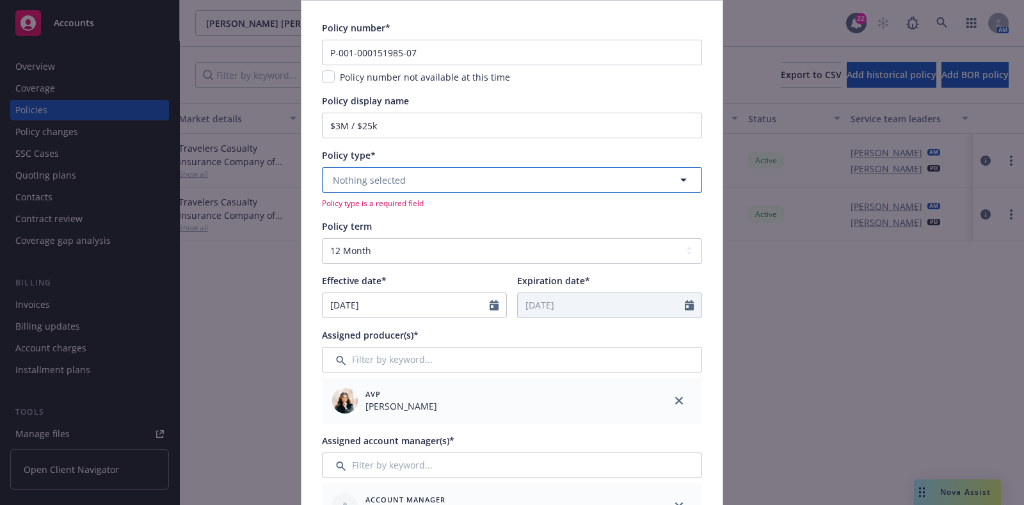
click at [433, 168] on button "Nothing selected" at bounding box center [512, 180] width 380 height 26
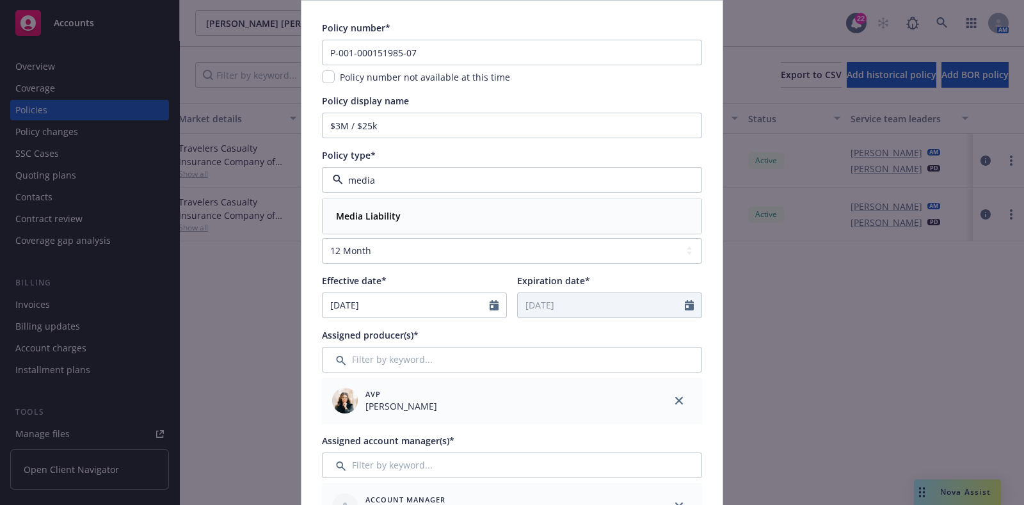
click at [431, 223] on div "Media Liability" at bounding box center [512, 216] width 362 height 19
type input "Media Liability"
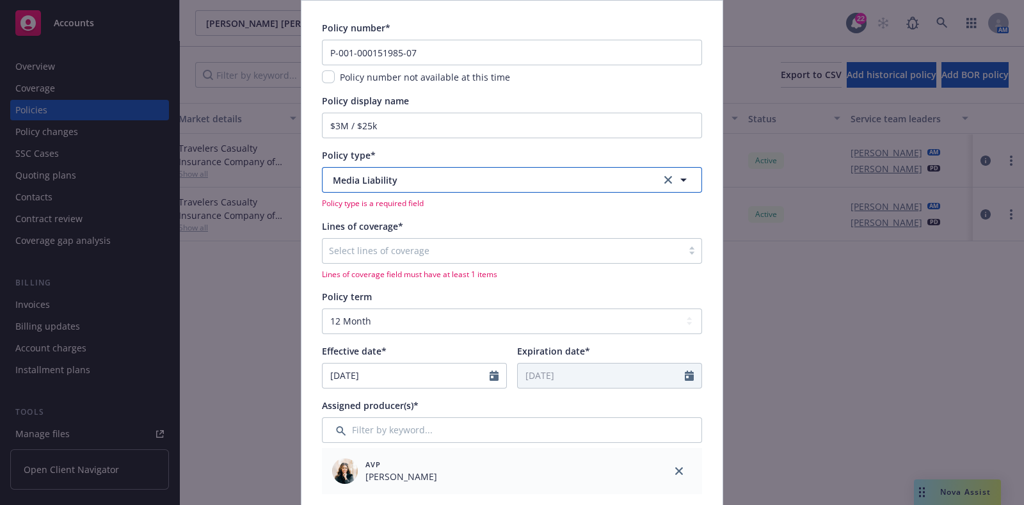
click at [449, 182] on span "Media Liability" at bounding box center [487, 179] width 309 height 13
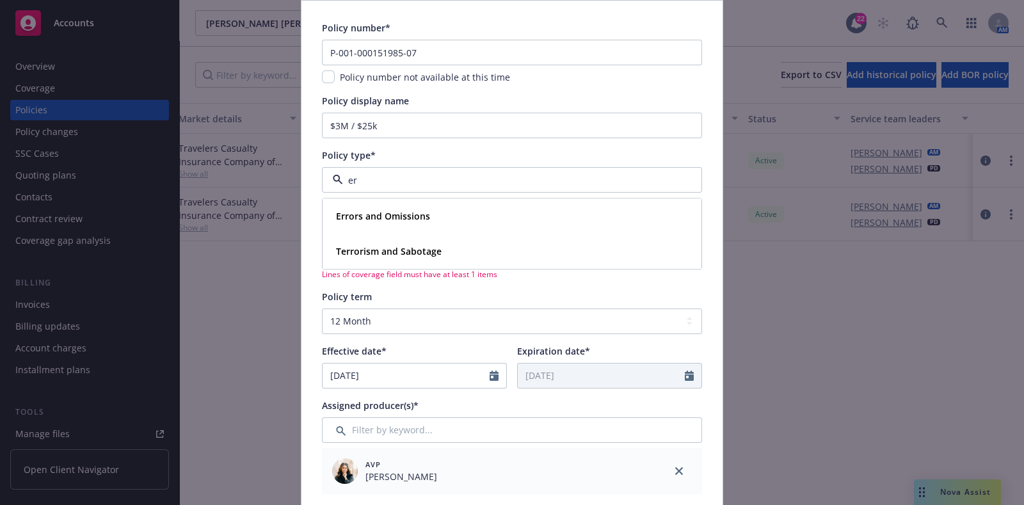
type input "e"
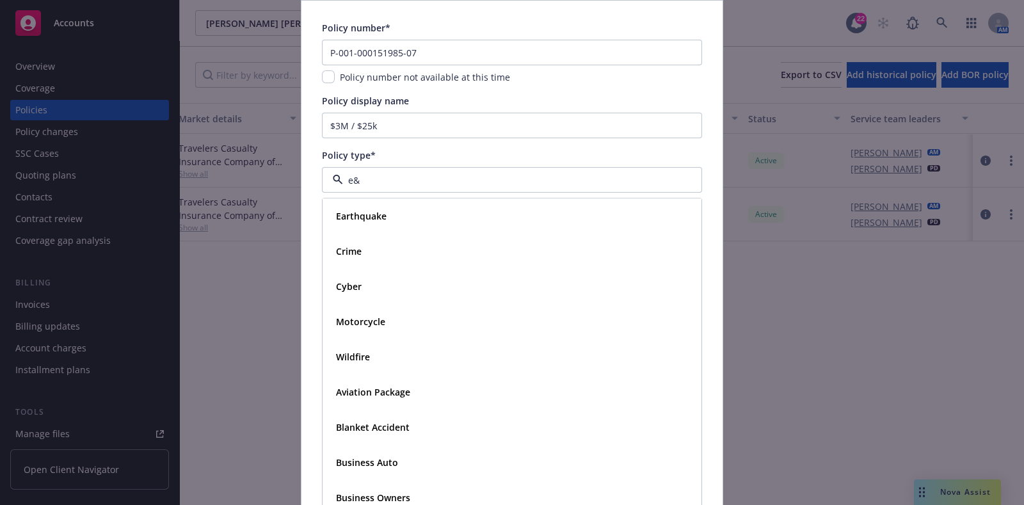
type input "e&o"
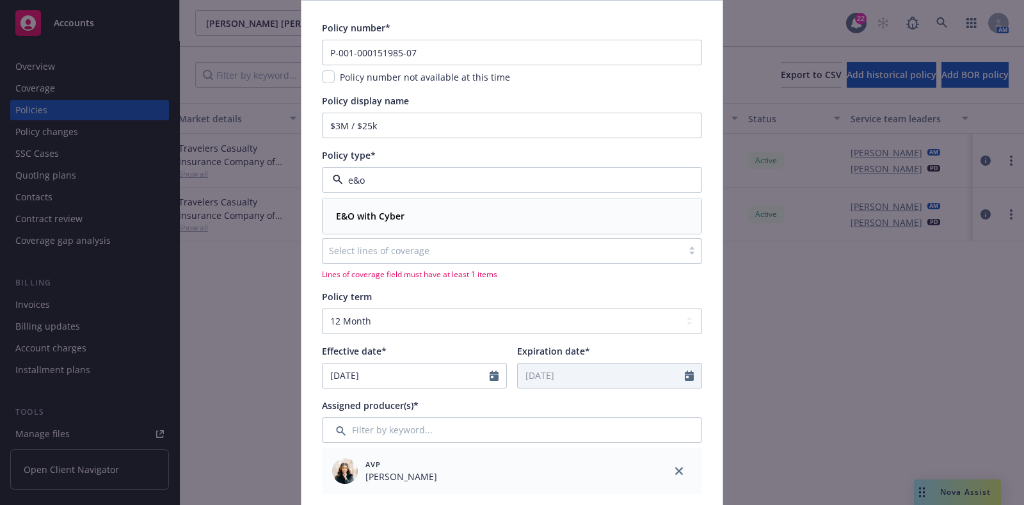
click at [425, 205] on div "E&O with Cyber" at bounding box center [512, 217] width 378 height 34
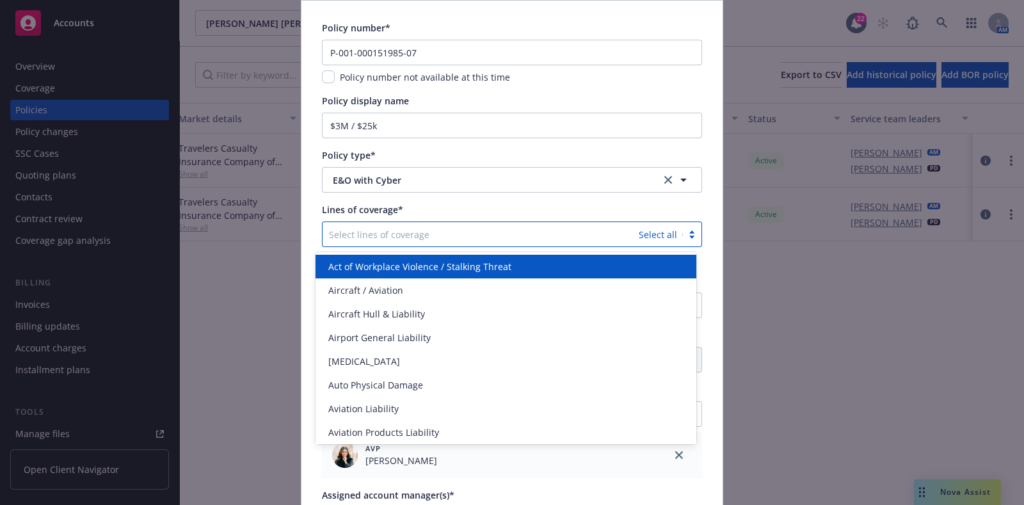
click at [424, 232] on div at bounding box center [480, 234] width 303 height 15
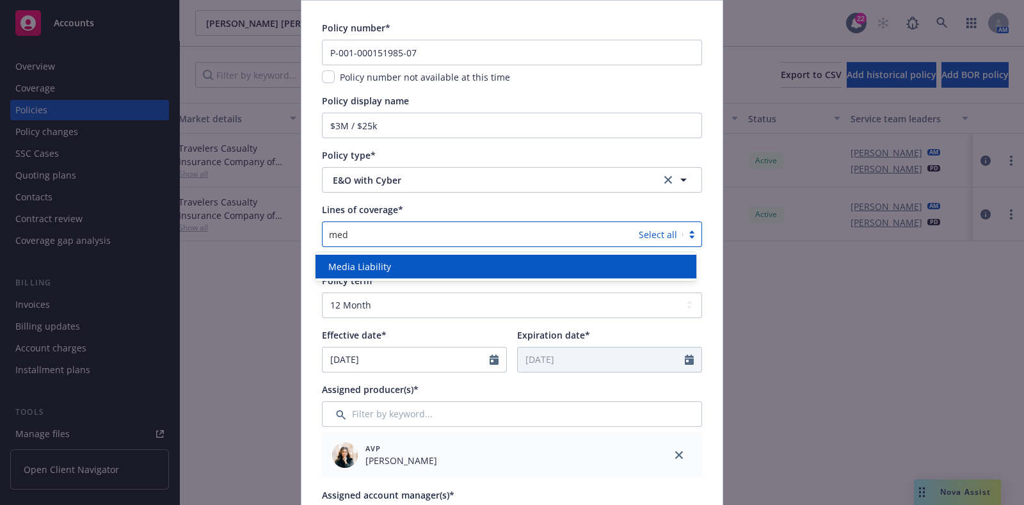
type input "medi"
click at [422, 262] on div "Media Liability" at bounding box center [505, 266] width 365 height 13
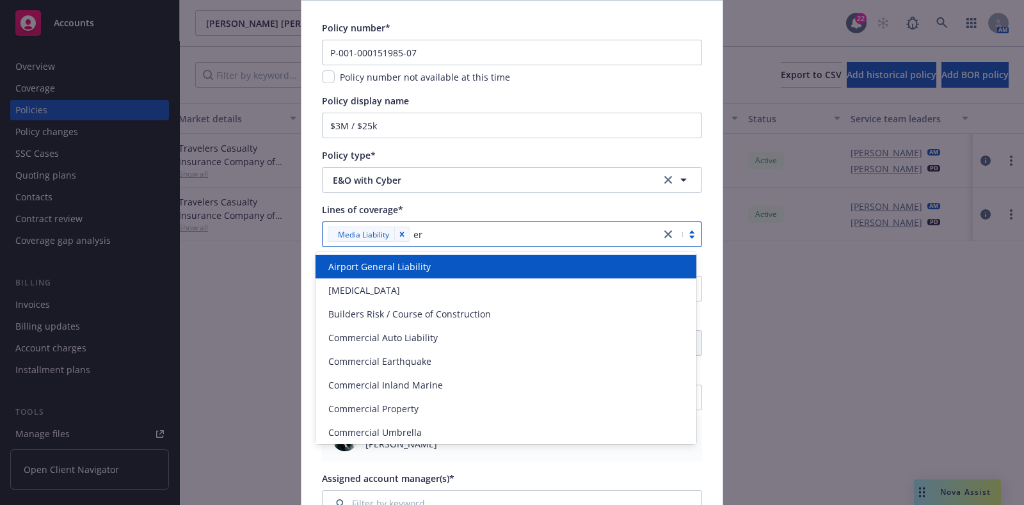
type input "err"
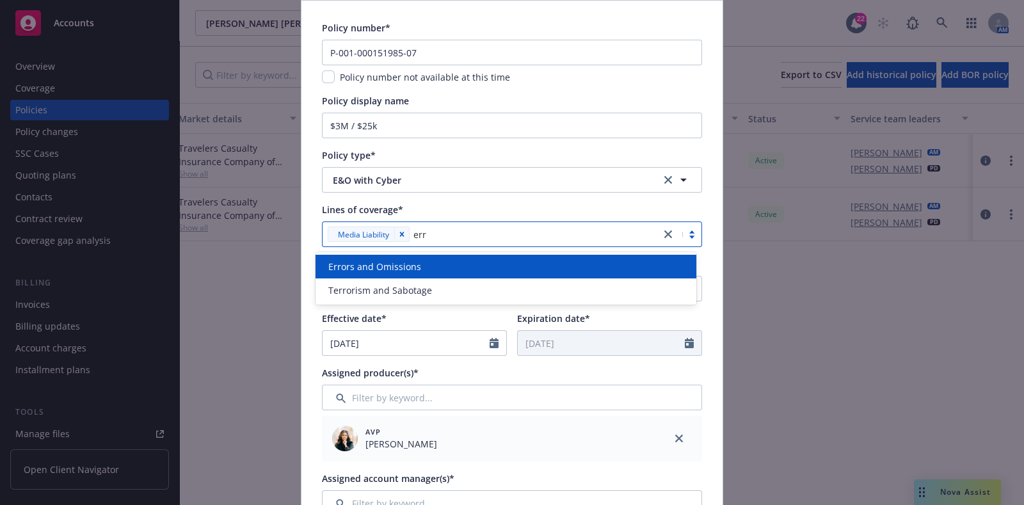
click at [435, 266] on div "Errors and Omissions" at bounding box center [505, 266] width 365 height 13
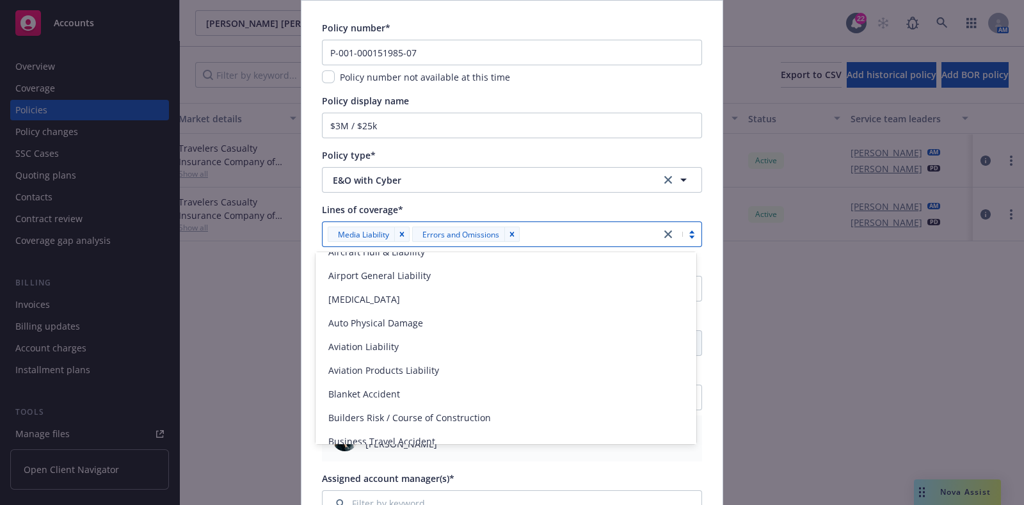
scroll to position [63, 0]
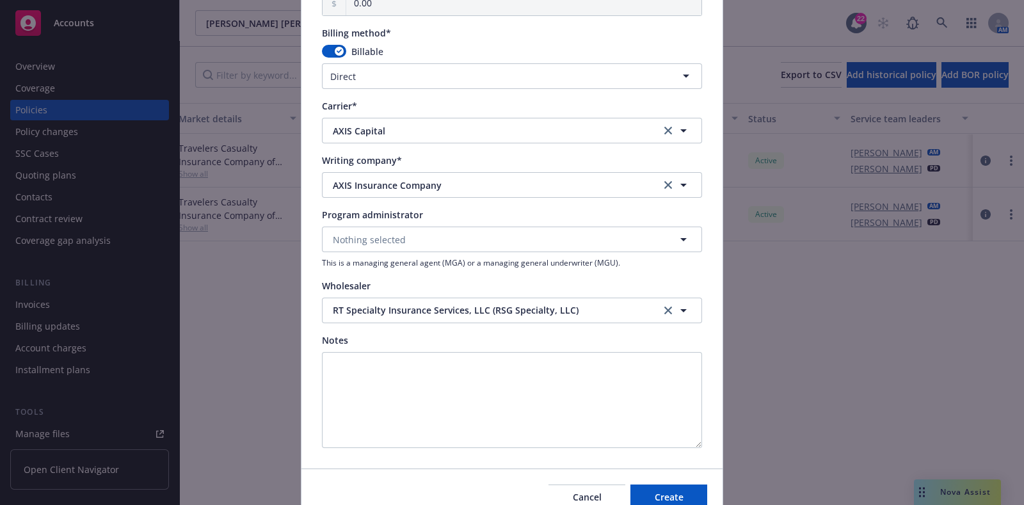
scroll to position [1156, 0]
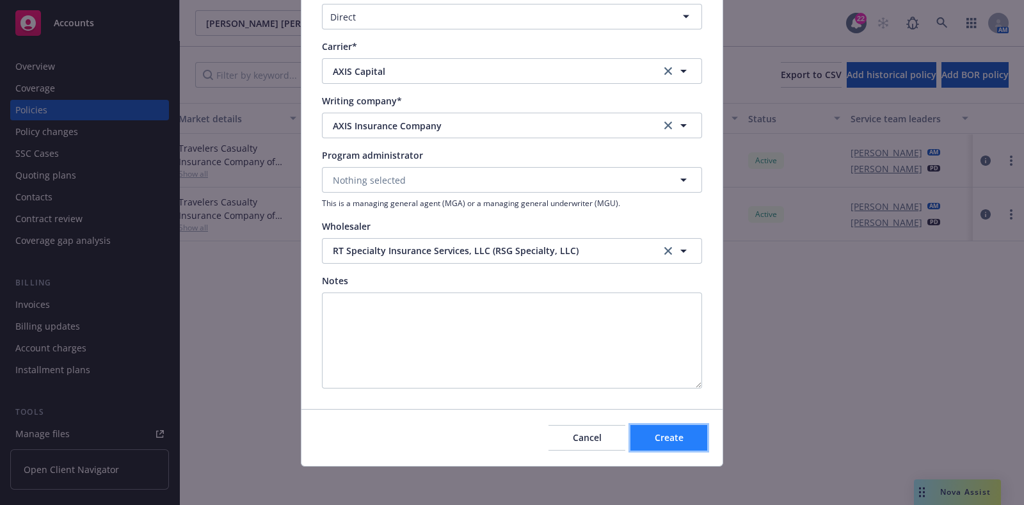
click at [659, 431] on span "Create" at bounding box center [669, 437] width 29 height 12
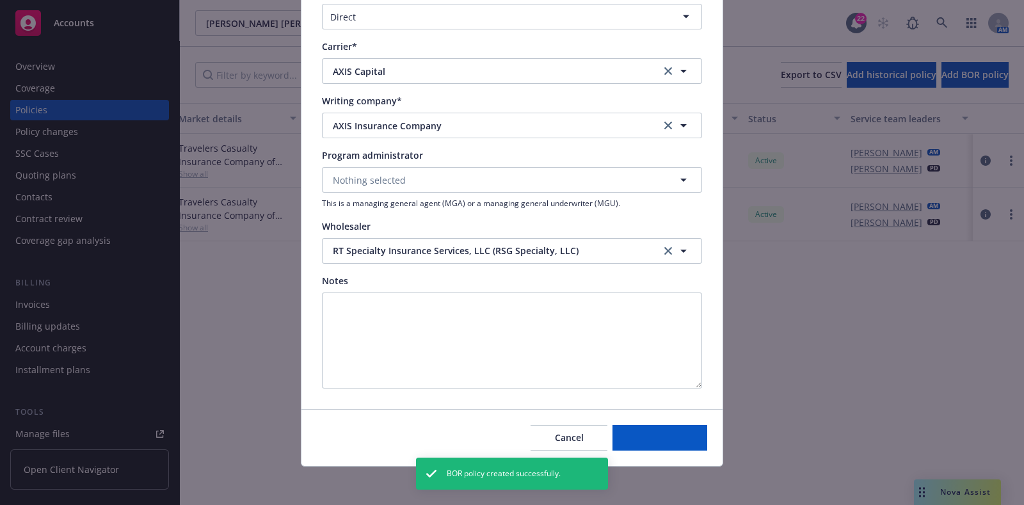
select select "other"
type input "[DATE]"
type input "00.00"
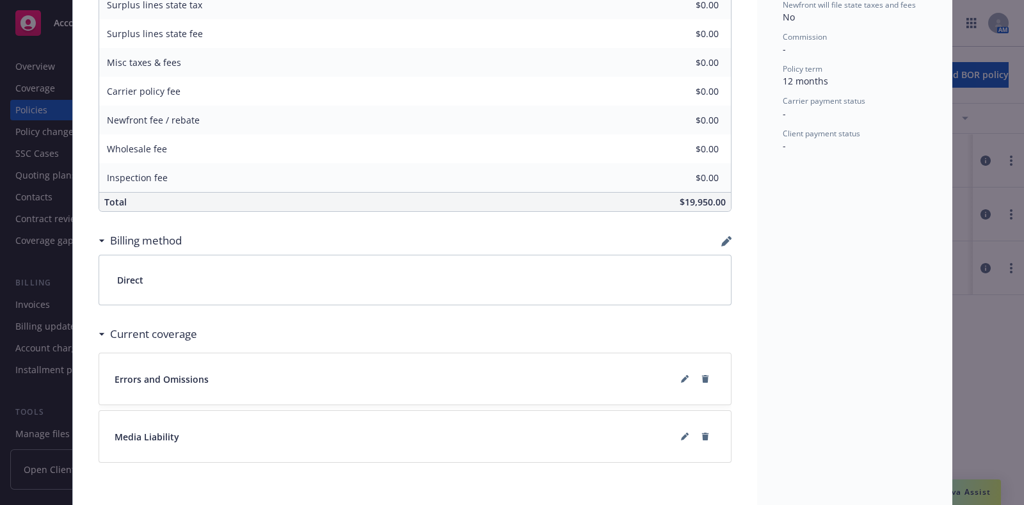
scroll to position [624, 0]
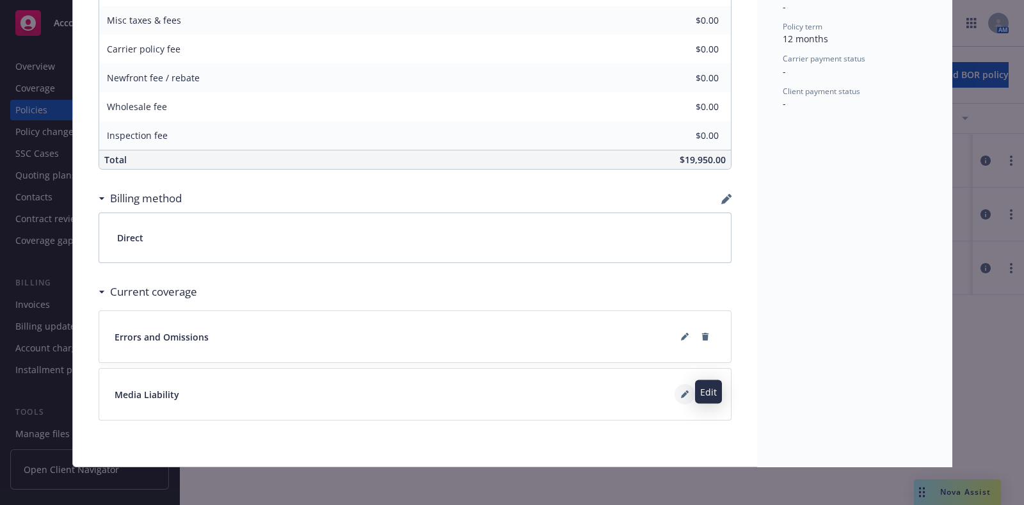
click at [681, 390] on icon at bounding box center [685, 394] width 8 height 8
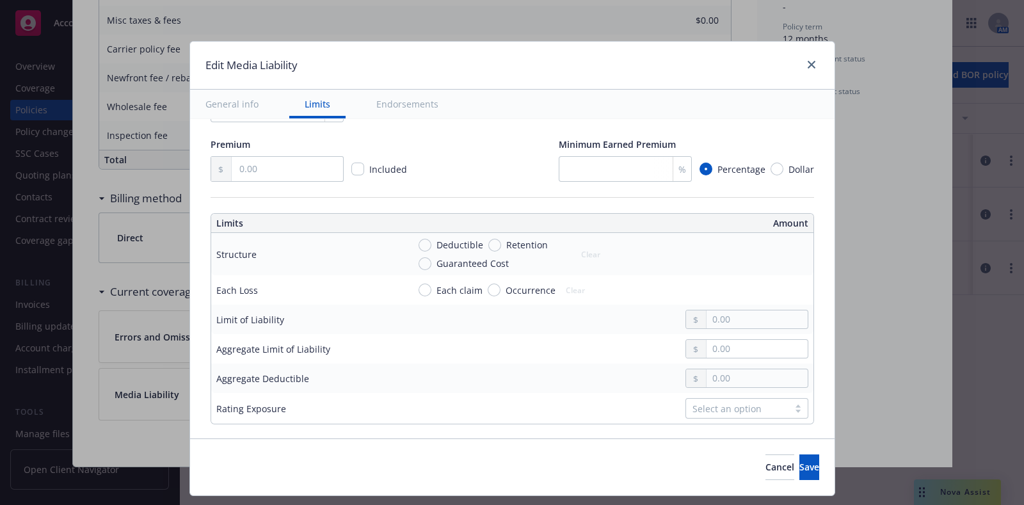
scroll to position [321, 0]
click at [506, 246] on span "Retention" at bounding box center [527, 245] width 42 height 13
click at [501, 246] on input "Retention" at bounding box center [494, 246] width 13 height 13
radio input "true"
click at [713, 259] on input "text" at bounding box center [757, 262] width 101 height 18
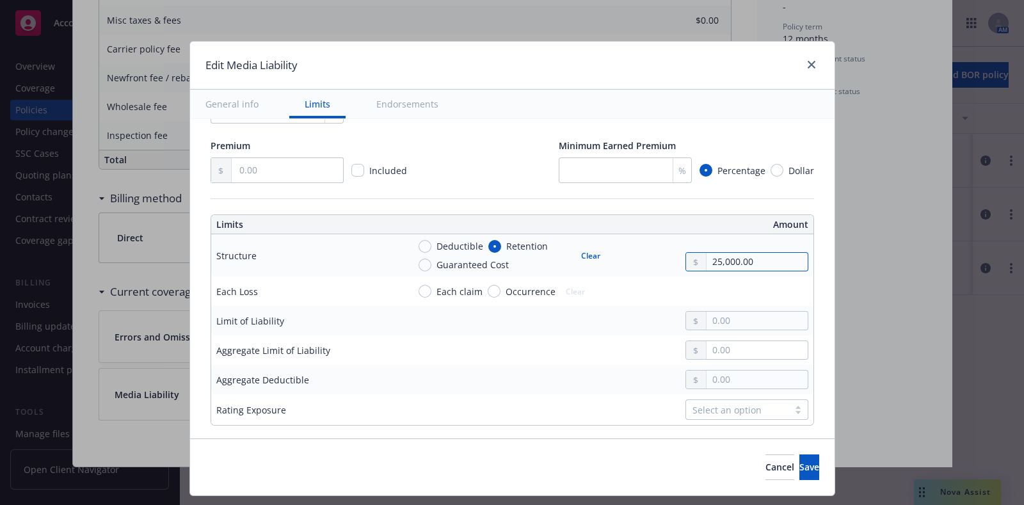
type input "25,000.00"
click at [488, 290] on input "Occurrence" at bounding box center [494, 291] width 13 height 13
radio input "true"
click at [720, 318] on input "text" at bounding box center [757, 321] width 101 height 18
type input "3,000,000.00"
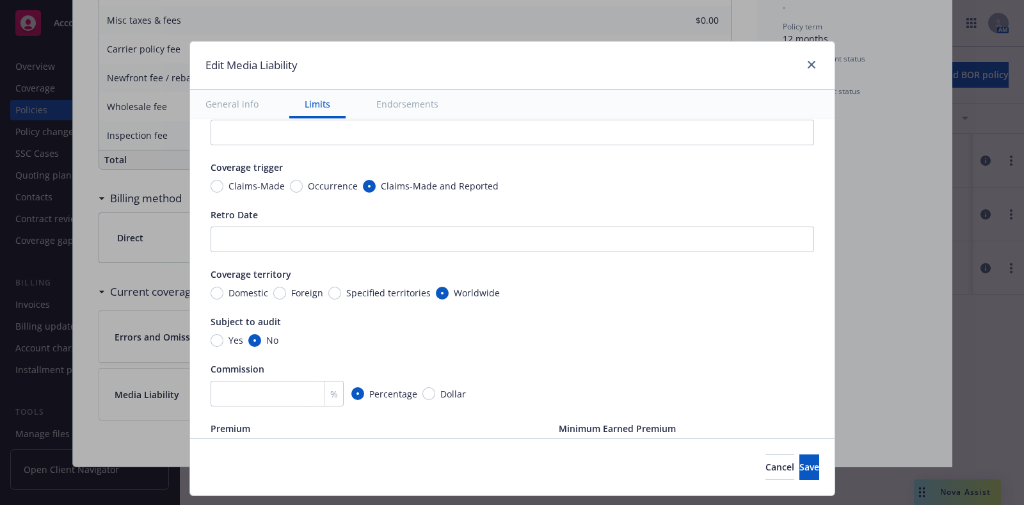
scroll to position [0, 0]
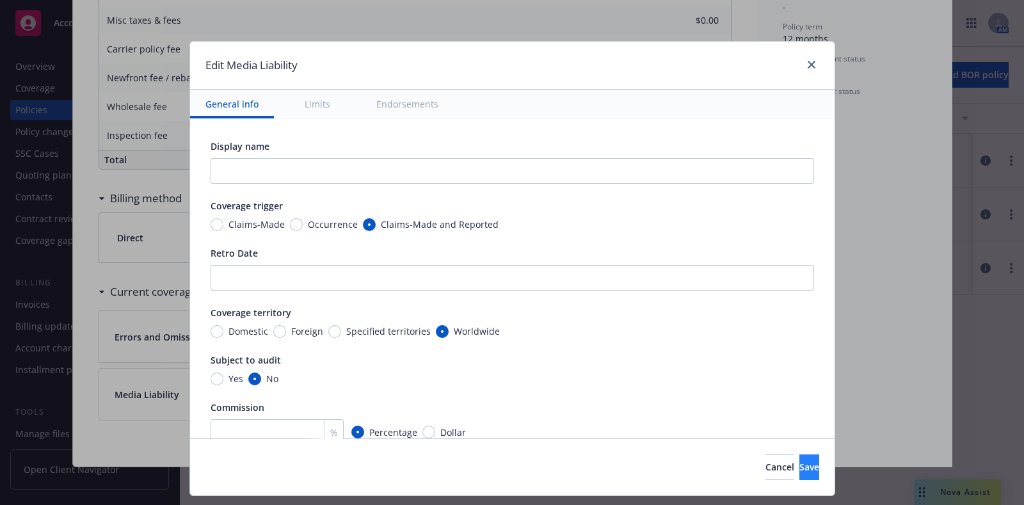
type input "3,000,000.00"
click at [800, 458] on button "Save" at bounding box center [810, 468] width 20 height 26
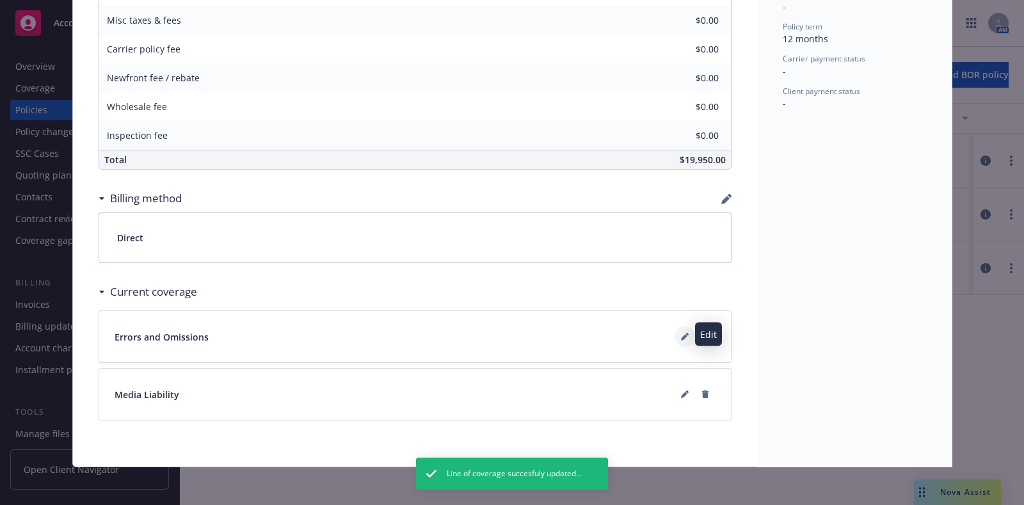
click at [681, 333] on icon at bounding box center [685, 337] width 8 height 8
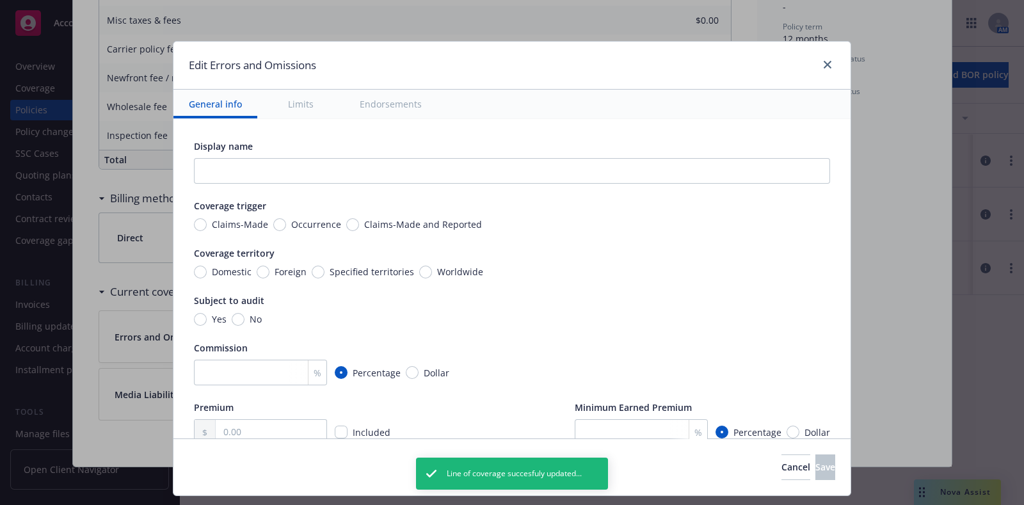
click at [229, 219] on span "Claims-Made" at bounding box center [240, 224] width 56 height 13
click at [207, 219] on input "Claims-Made" at bounding box center [200, 224] width 13 height 13
radio input "true"
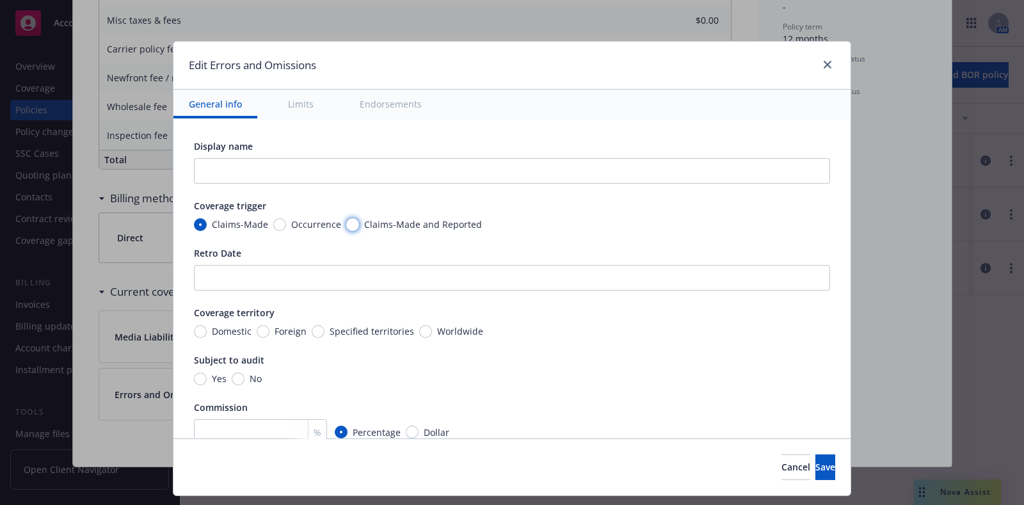
click at [346, 226] on input "Claims-Made and Reported" at bounding box center [352, 224] width 13 height 13
radio input "true"
click at [296, 221] on span "Occurrence" at bounding box center [316, 224] width 50 height 13
click at [286, 221] on input "Occurrence" at bounding box center [279, 224] width 13 height 13
radio input "true"
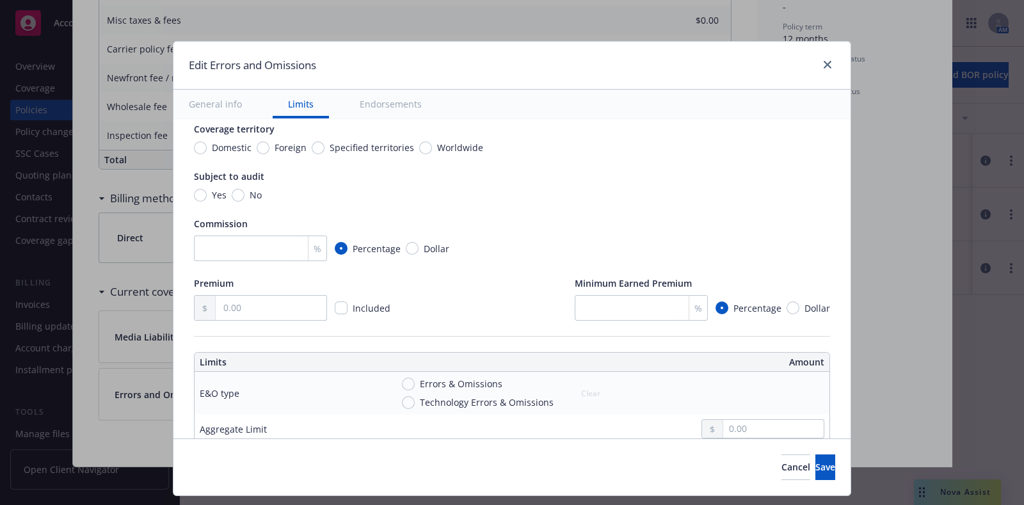
scroll to position [125, 0]
click at [229, 142] on span "Domestic" at bounding box center [232, 146] width 40 height 13
click at [207, 142] on input "Domestic" at bounding box center [200, 146] width 13 height 13
radio input "true"
click at [250, 197] on span "No" at bounding box center [256, 193] width 12 height 13
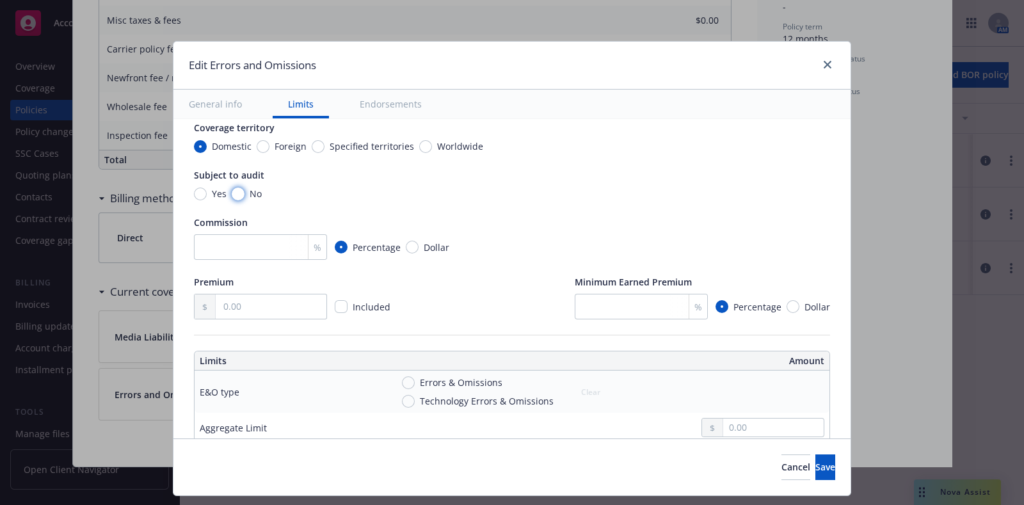
click at [240, 197] on input "No" at bounding box center [238, 194] width 13 height 13
radio input "true"
click at [415, 382] on span "Errors & Omissions" at bounding box center [459, 382] width 88 height 13
click at [406, 382] on input "Errors & Omissions" at bounding box center [408, 382] width 13 height 13
radio input "true"
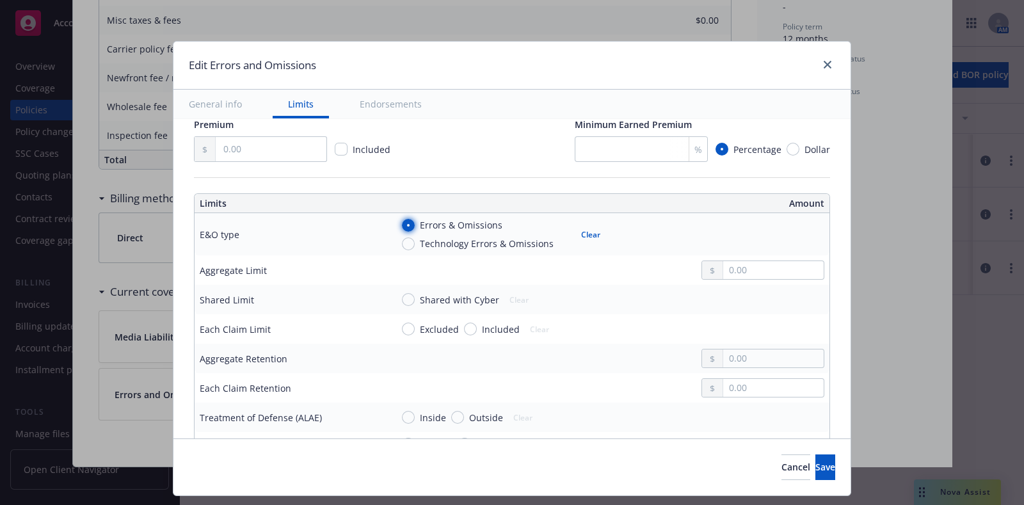
scroll to position [284, 0]
click at [734, 271] on input "text" at bounding box center [773, 269] width 101 height 18
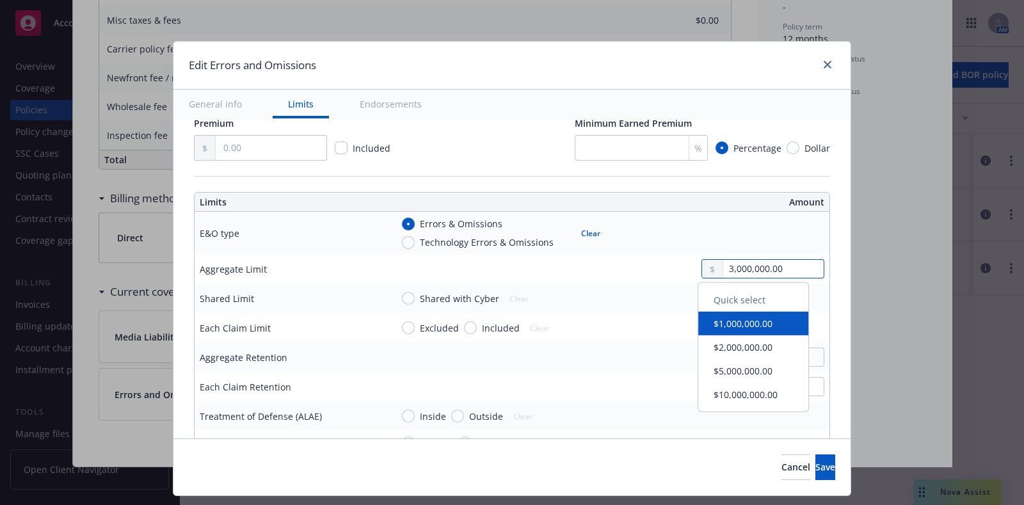
type input "3,000,000.00"
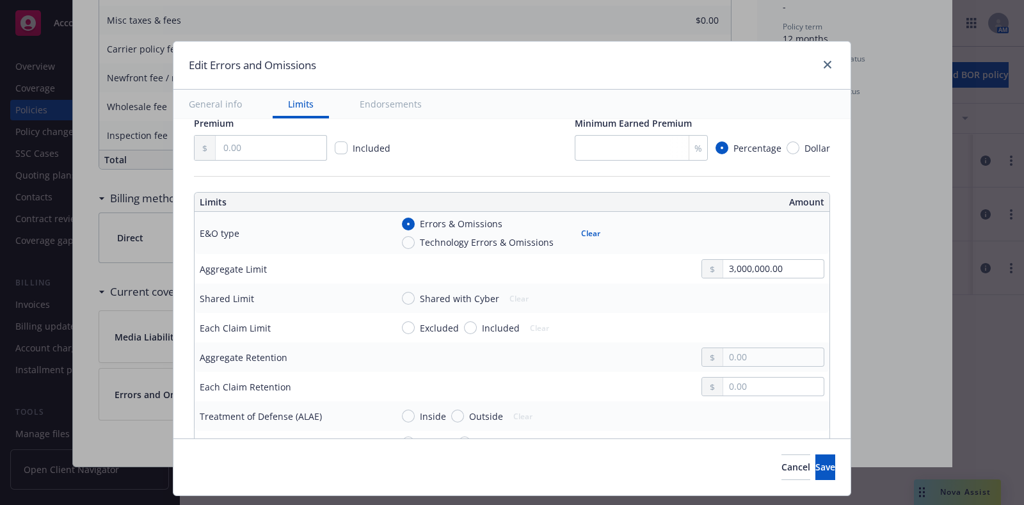
click at [663, 298] on div "Shared with Cyber Clear" at bounding box center [608, 298] width 433 height 19
click at [420, 302] on span "Shared with Cyber" at bounding box center [459, 298] width 79 height 13
click at [411, 302] on input "Shared with Cyber" at bounding box center [408, 298] width 13 height 13
click at [420, 302] on span "Shared with Cyber" at bounding box center [459, 298] width 79 height 13
click at [411, 302] on input "Shared with Cyber" at bounding box center [408, 298] width 13 height 13
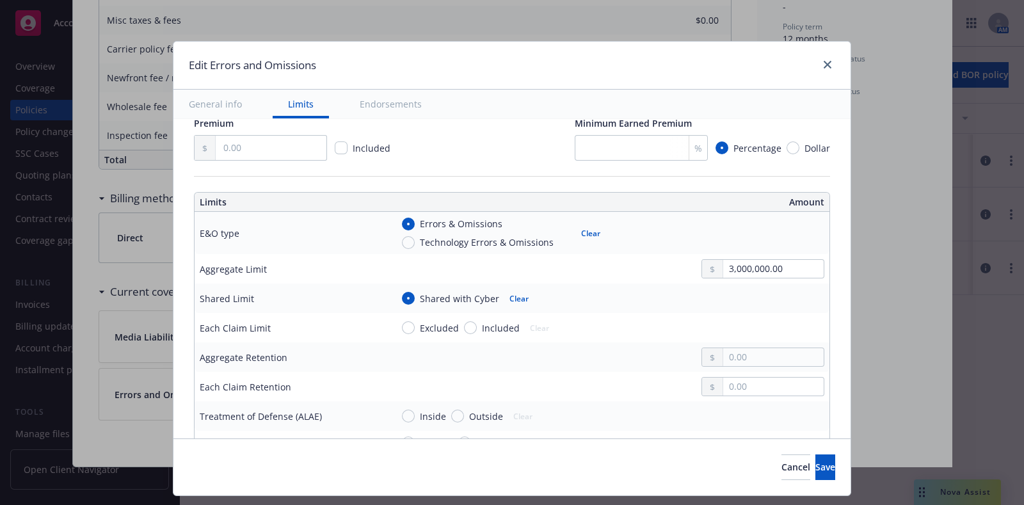
click at [420, 302] on span "Shared with Cyber" at bounding box center [459, 298] width 79 height 13
click at [411, 302] on input "Shared with Cyber" at bounding box center [408, 298] width 13 height 13
click at [518, 293] on button "Clear" at bounding box center [519, 298] width 35 height 18
radio input "false"
click at [451, 313] on td "Excluded Included Clear" at bounding box center [608, 327] width 443 height 29
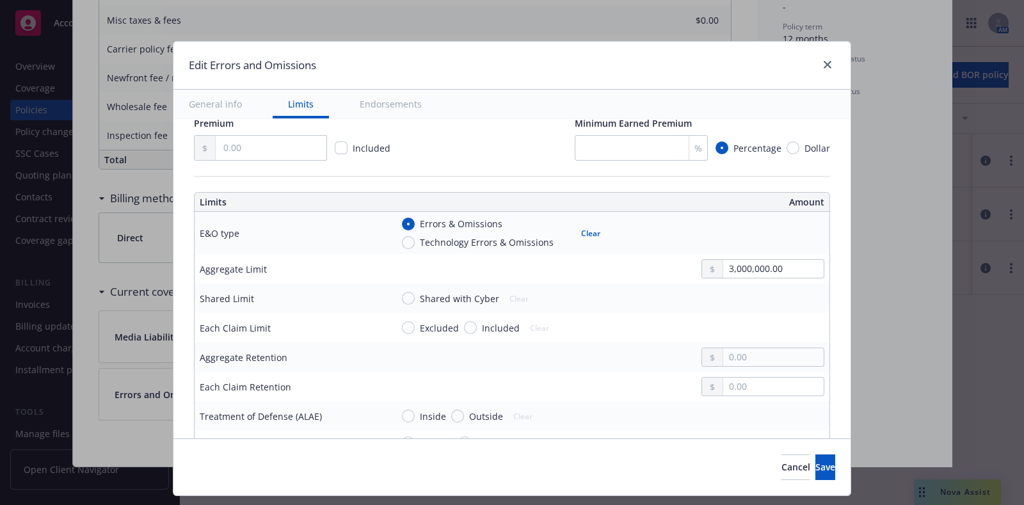
click at [468, 335] on div "Excluded Included Clear" at bounding box center [479, 328] width 155 height 18
click at [464, 326] on input "Included" at bounding box center [470, 327] width 13 height 13
radio input "true"
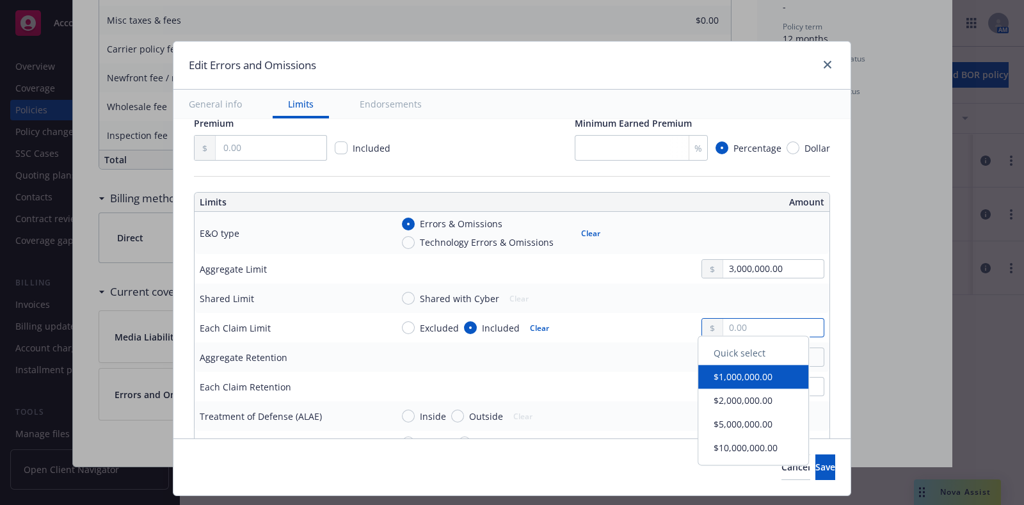
click at [723, 319] on input "text" at bounding box center [773, 328] width 101 height 18
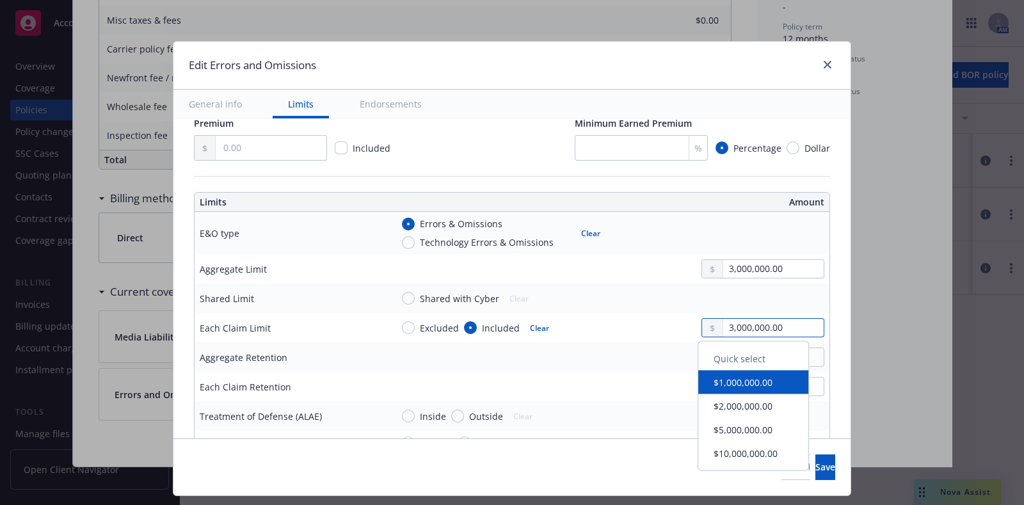
type input "3,000,000.00"
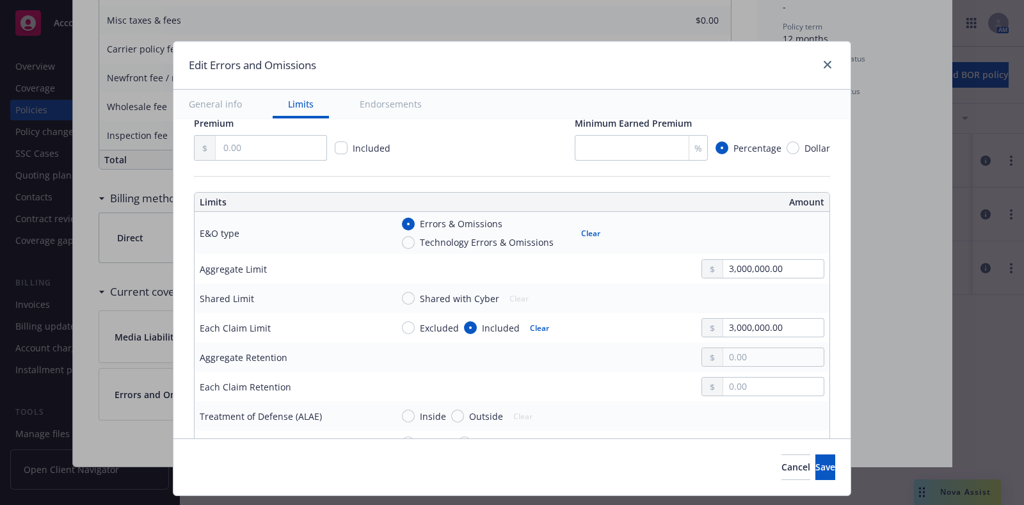
click at [641, 354] on div at bounding box center [608, 357] width 433 height 19
click at [732, 389] on input "text" at bounding box center [773, 387] width 101 height 18
type input "25,000.00"
click at [816, 463] on span "Save" at bounding box center [826, 467] width 20 height 12
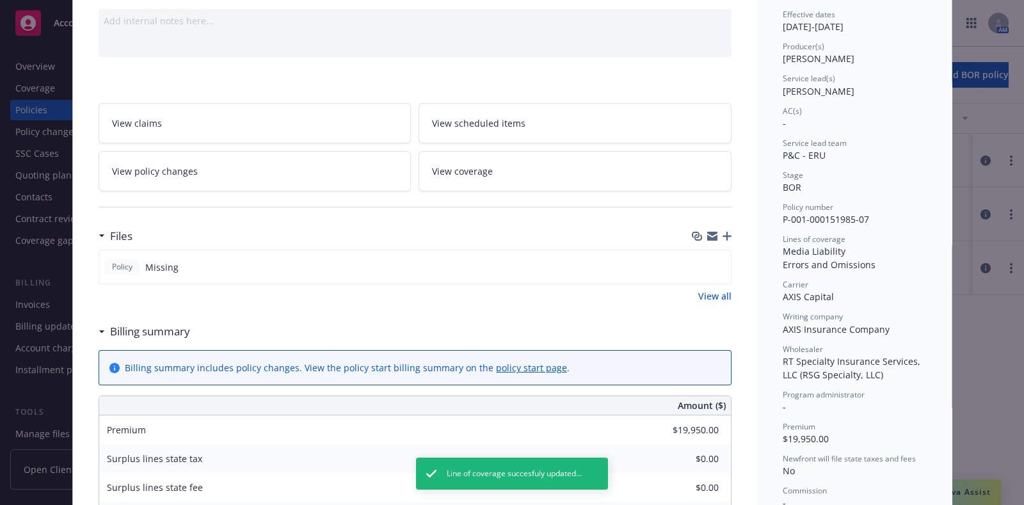
scroll to position [0, 0]
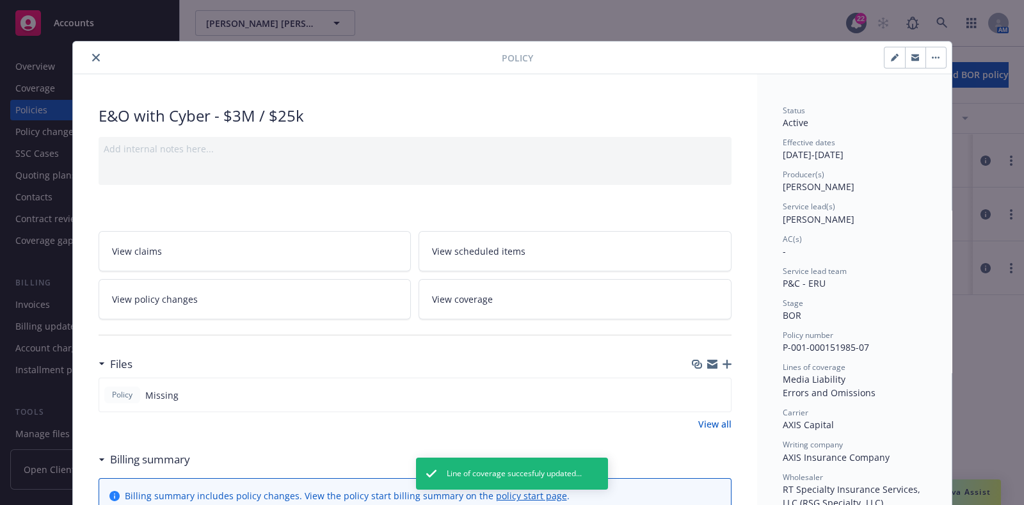
click at [88, 62] on button "close" at bounding box center [95, 57] width 15 height 15
